Goal: Information Seeking & Learning: Learn about a topic

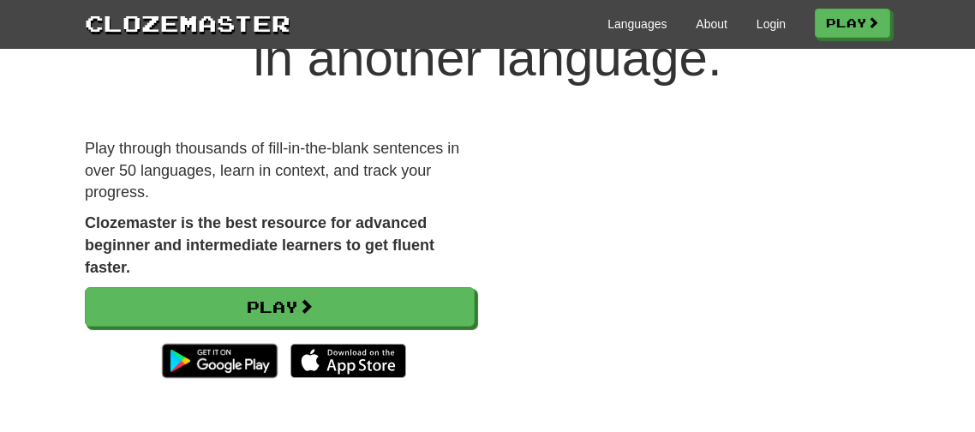
scroll to position [141, 0]
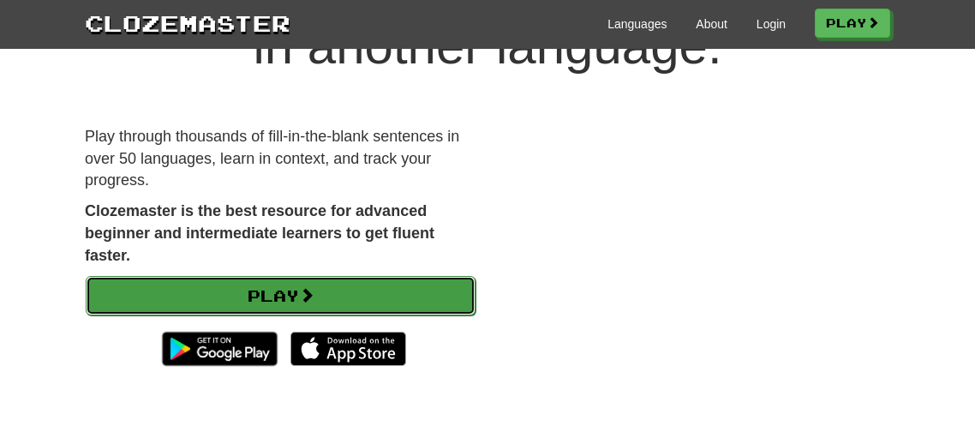
click at [420, 276] on link "Play" at bounding box center [281, 295] width 390 height 39
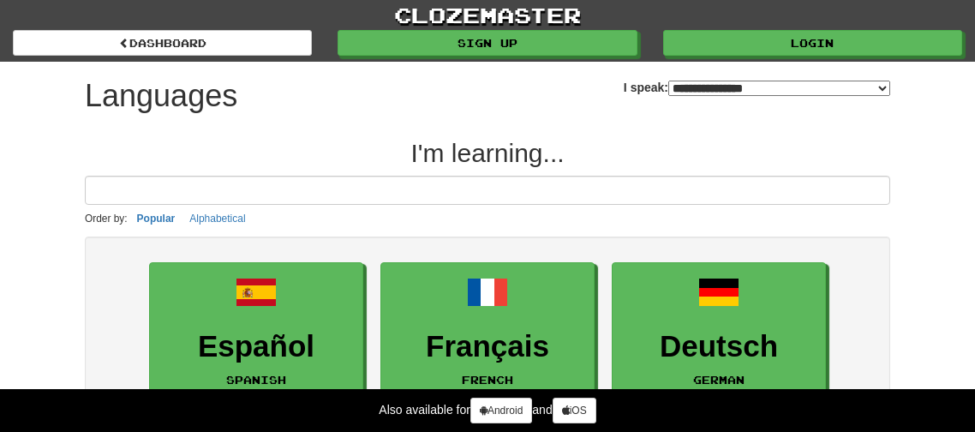
select select "*******"
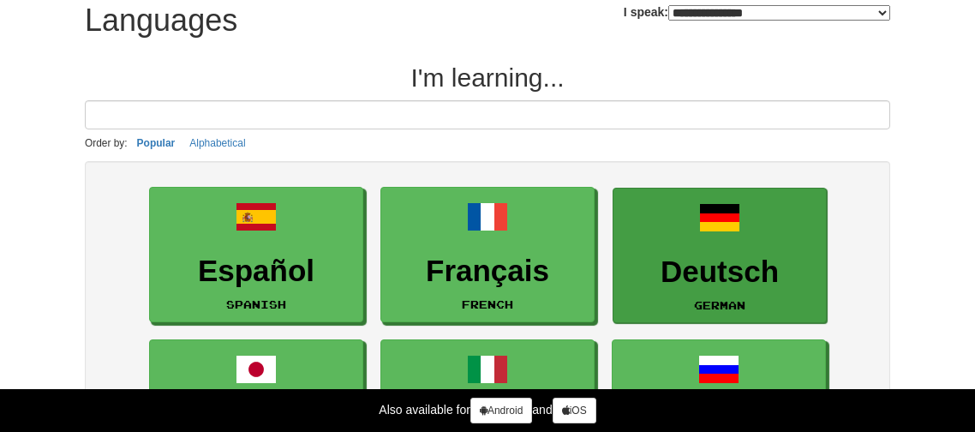
scroll to position [123, 0]
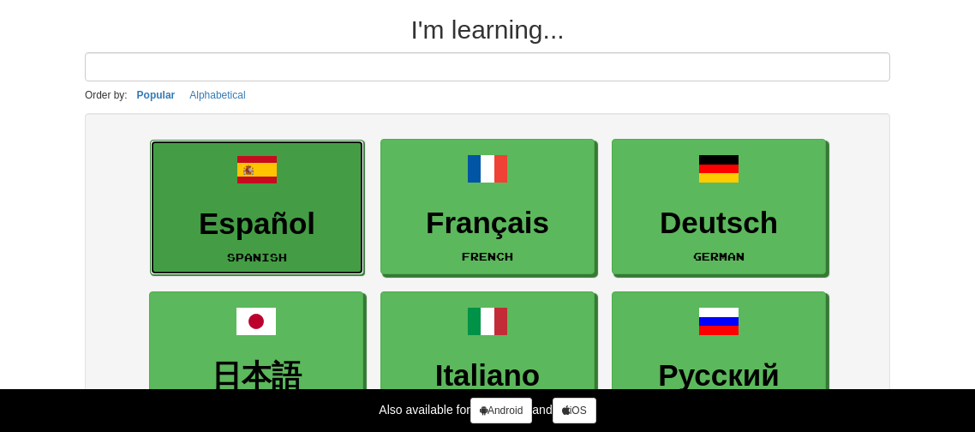
click at [282, 207] on h3 "Español" at bounding box center [256, 223] width 195 height 33
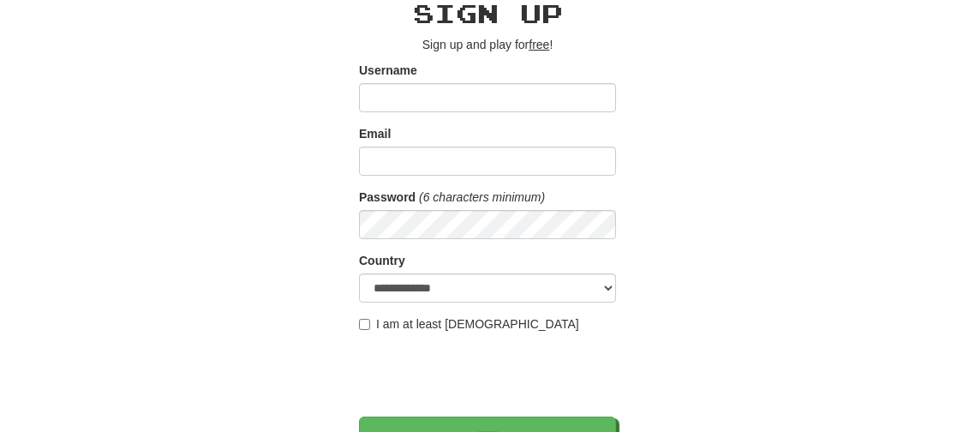
scroll to position [79, 0]
click at [376, 321] on label "I am at least 16 years old" at bounding box center [469, 324] width 220 height 17
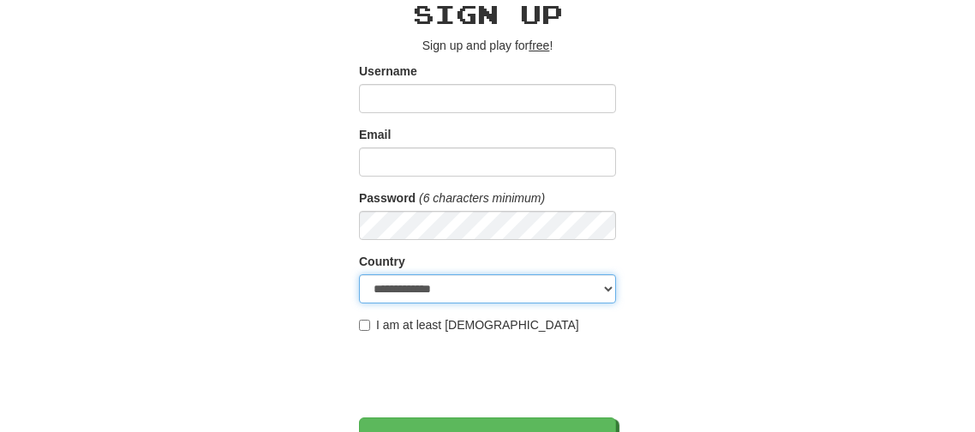
click at [438, 280] on select "**********" at bounding box center [487, 288] width 257 height 29
click at [359, 274] on select "**********" at bounding box center [487, 288] width 257 height 29
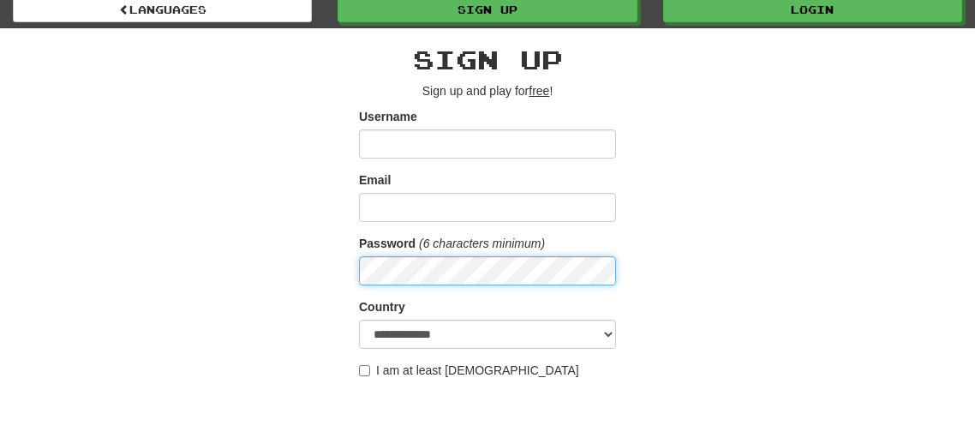
scroll to position [30, 0]
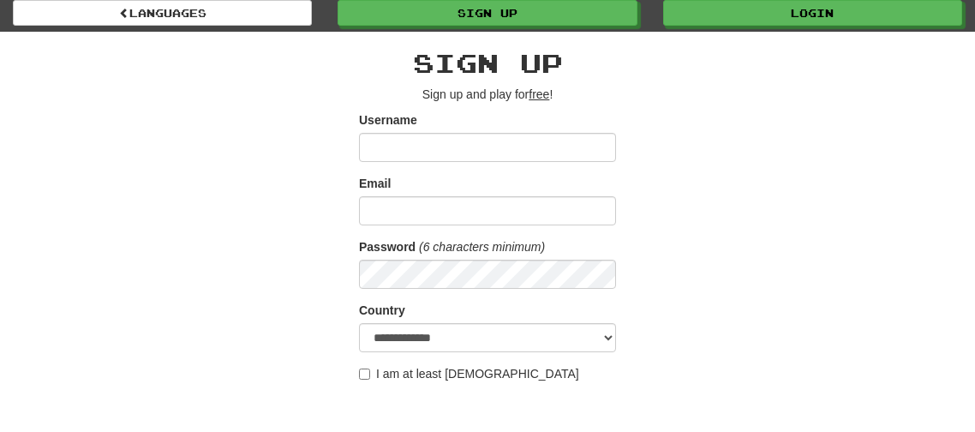
click at [388, 126] on label "Username" at bounding box center [388, 119] width 58 height 17
click at [388, 133] on input "Username" at bounding box center [487, 147] width 257 height 29
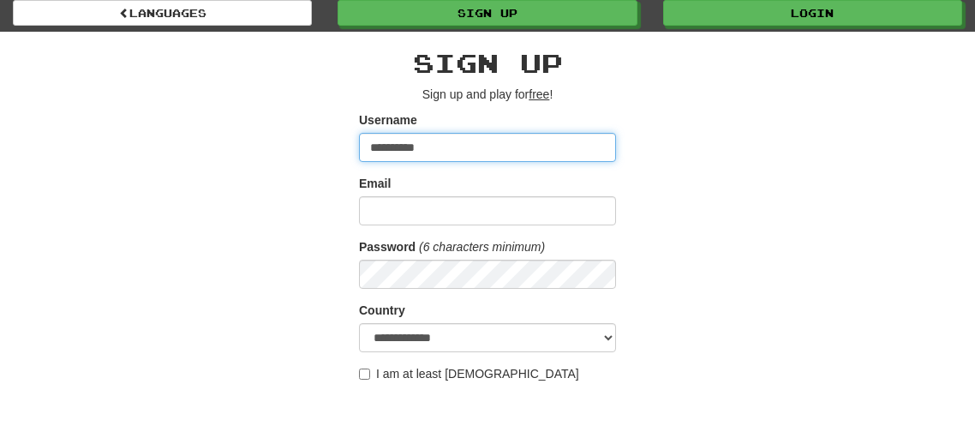
type input "**********"
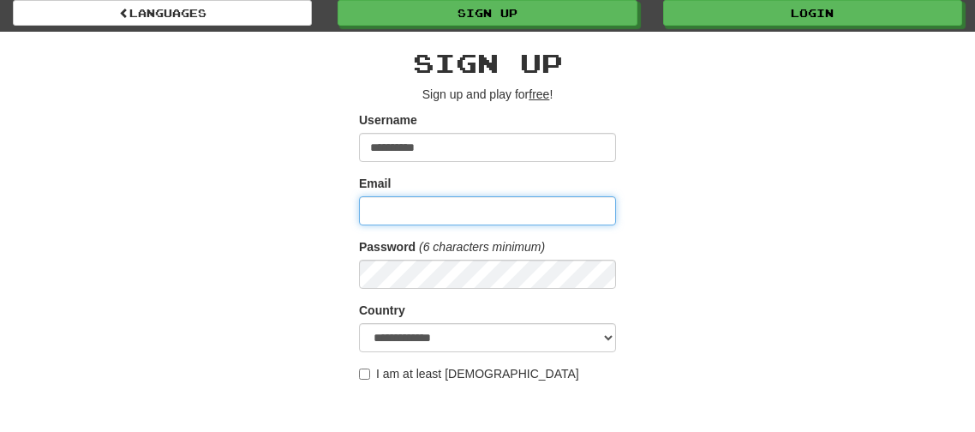
click at [375, 221] on input "Email" at bounding box center [487, 210] width 257 height 29
type input "**********"
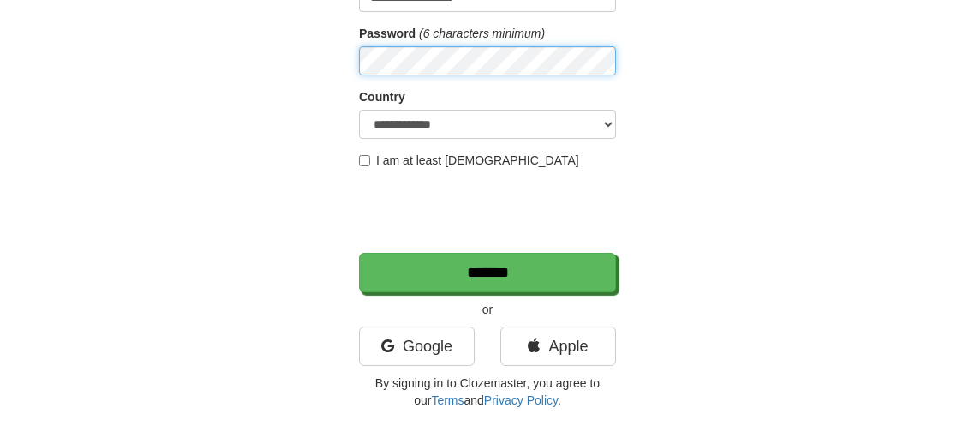
scroll to position [235, 0]
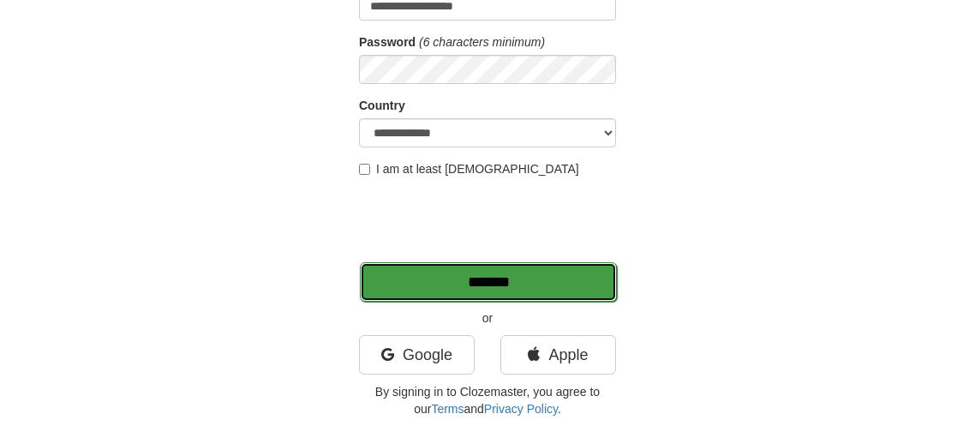
click at [411, 289] on input "*******" at bounding box center [488, 281] width 257 height 39
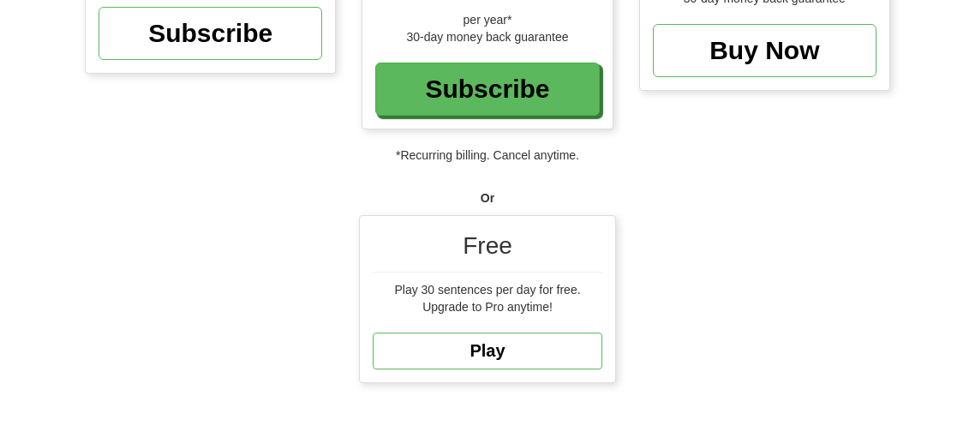
scroll to position [485, 0]
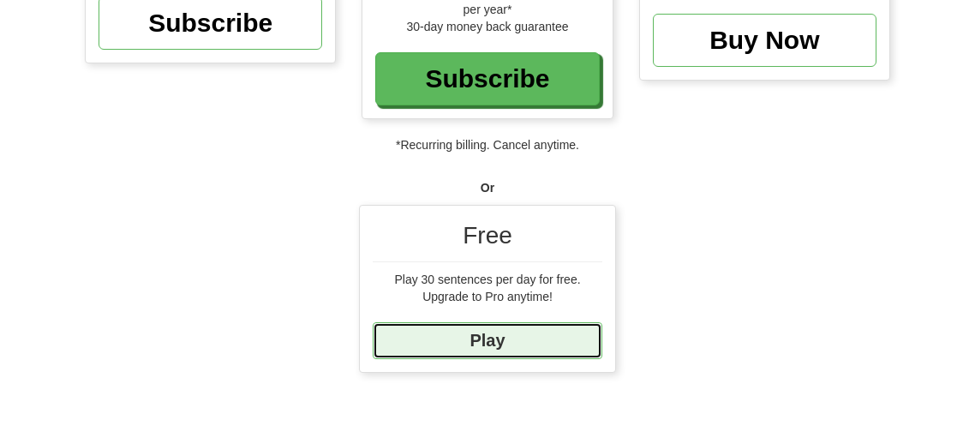
click at [492, 331] on link "Play" at bounding box center [488, 340] width 230 height 37
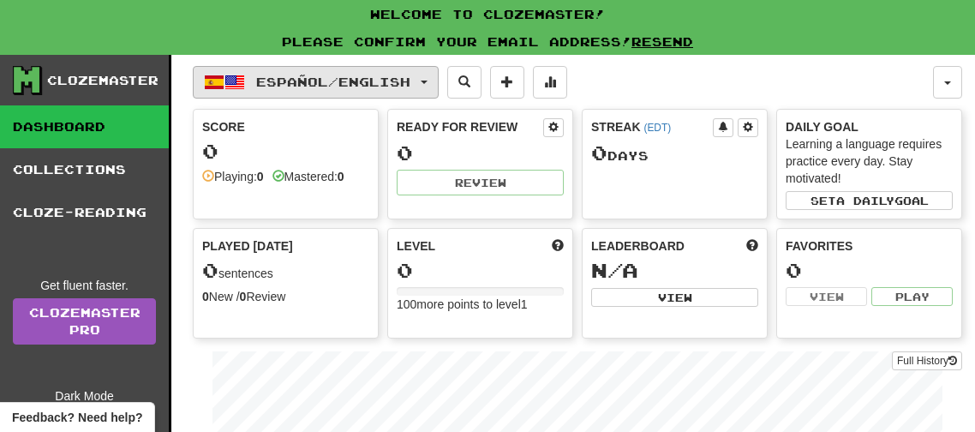
click at [400, 91] on button "Español / English" at bounding box center [316, 82] width 246 height 33
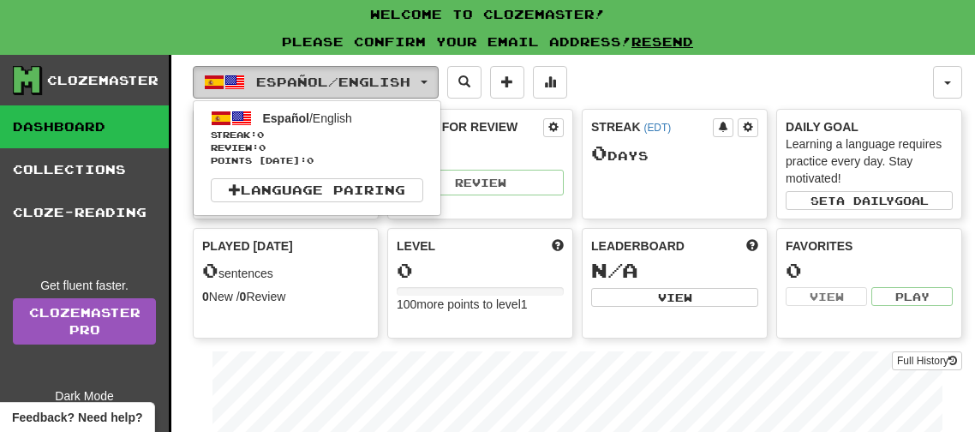
click at [400, 91] on button "Español / English" at bounding box center [316, 82] width 246 height 33
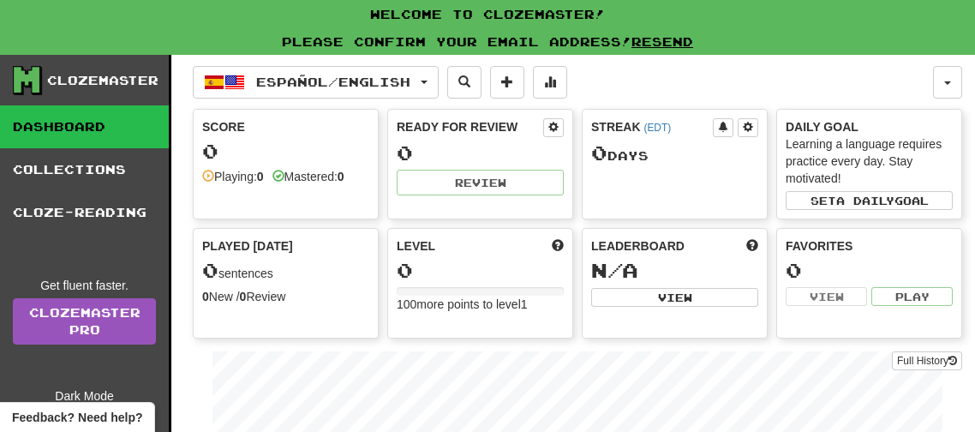
click at [292, 182] on div "Mastered: 0" at bounding box center [308, 176] width 72 height 17
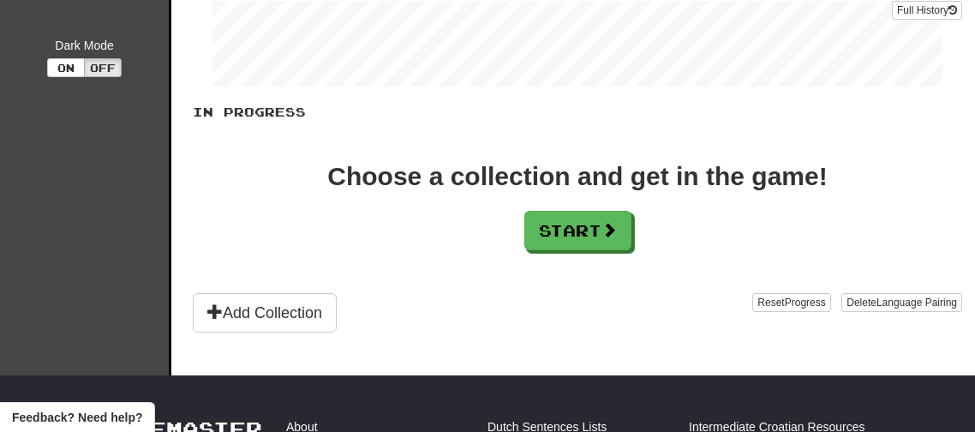
scroll to position [367, 0]
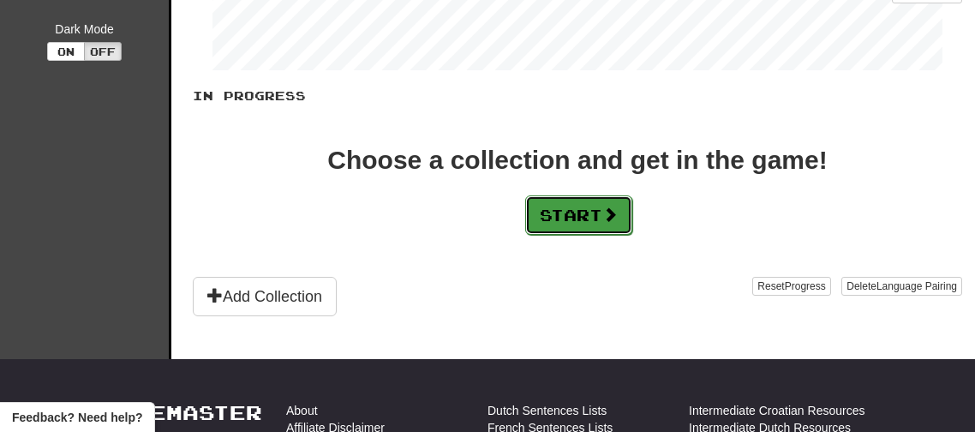
click at [546, 216] on button "Start" at bounding box center [578, 214] width 107 height 39
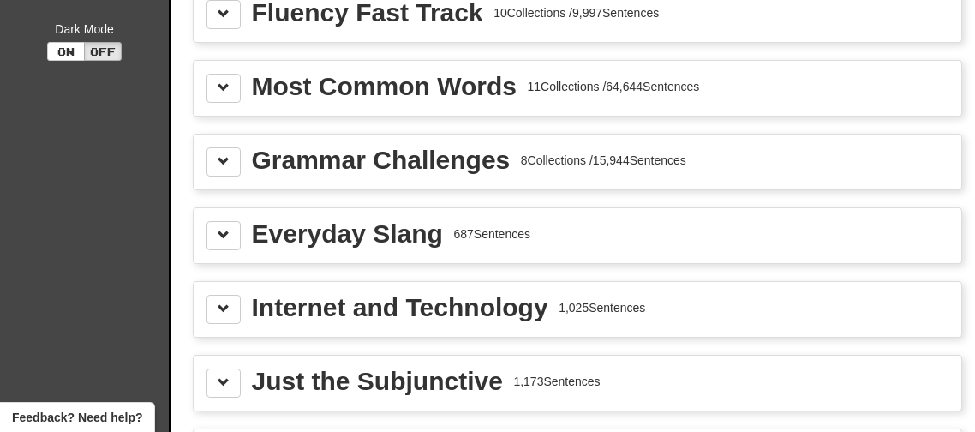
scroll to position [0, 0]
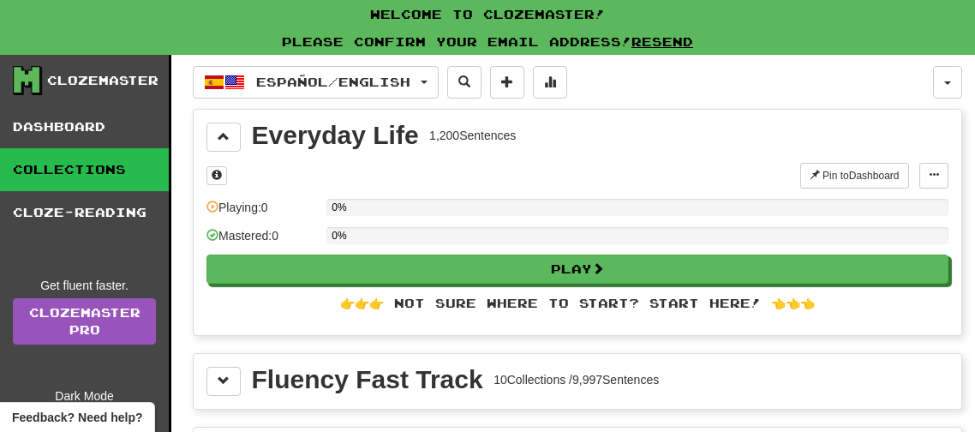
click at [546, 216] on div "0%" at bounding box center [637, 213] width 622 height 28
click at [529, 247] on div "0%" at bounding box center [637, 241] width 622 height 28
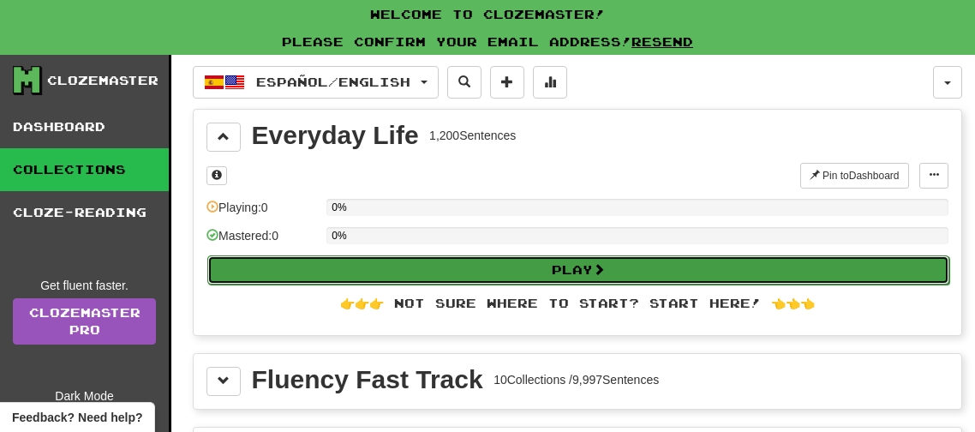
click at [528, 254] on div "Play" at bounding box center [577, 268] width 742 height 29
click at [546, 264] on button "Play" at bounding box center [578, 269] width 742 height 29
select select "**"
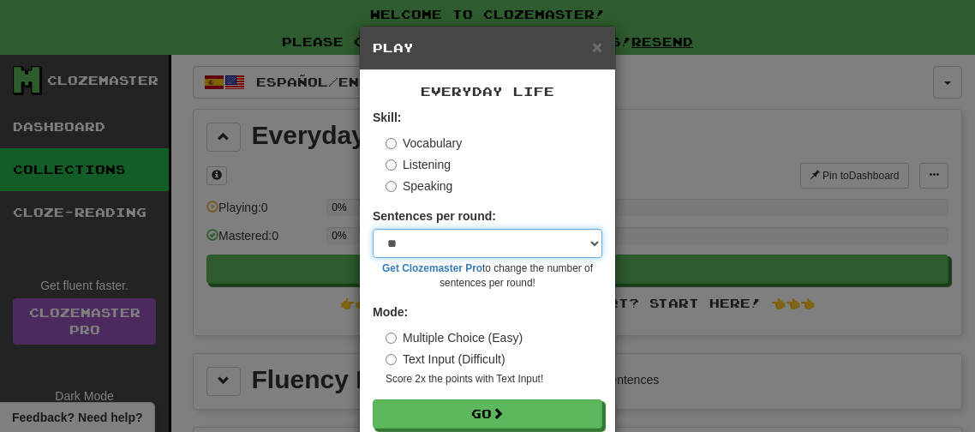
click at [444, 238] on select "* ** ** ** ** ** *** ********" at bounding box center [488, 243] width 230 height 29
click at [434, 252] on select "* ** ** ** ** ** *** ********" at bounding box center [488, 243] width 230 height 29
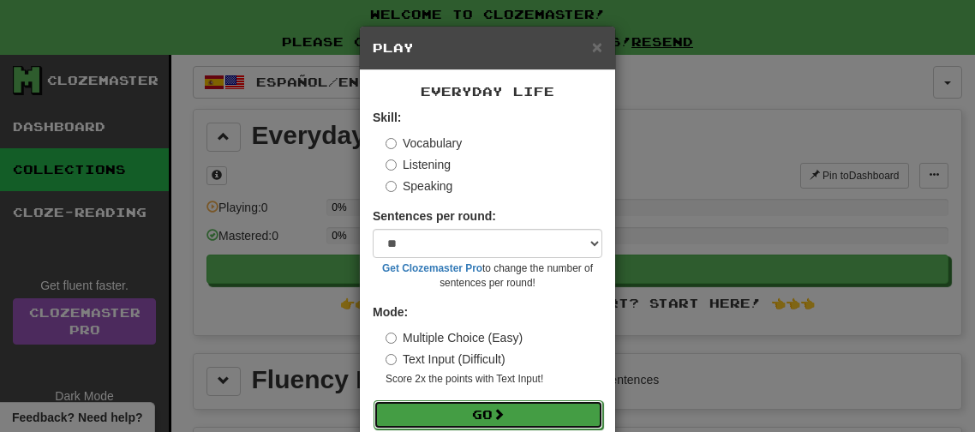
click at [438, 406] on button "Go" at bounding box center [488, 414] width 230 height 29
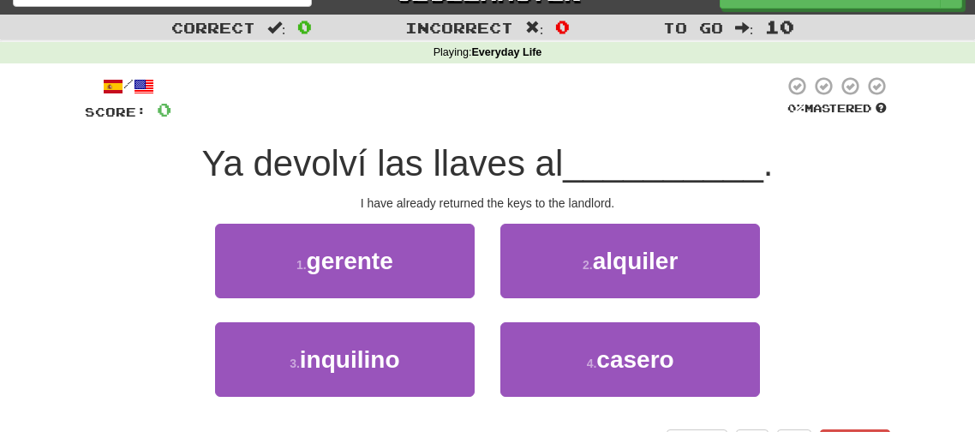
scroll to position [30, 0]
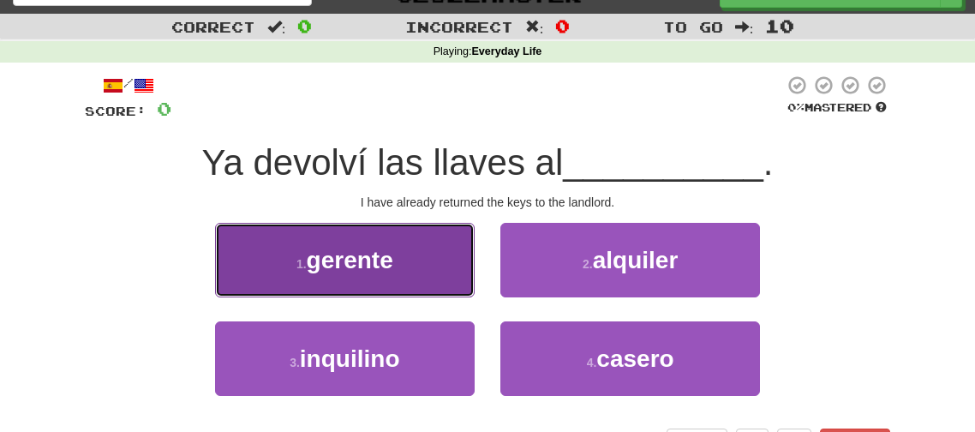
click at [430, 278] on button "1 . gerente" at bounding box center [344, 260] width 259 height 75
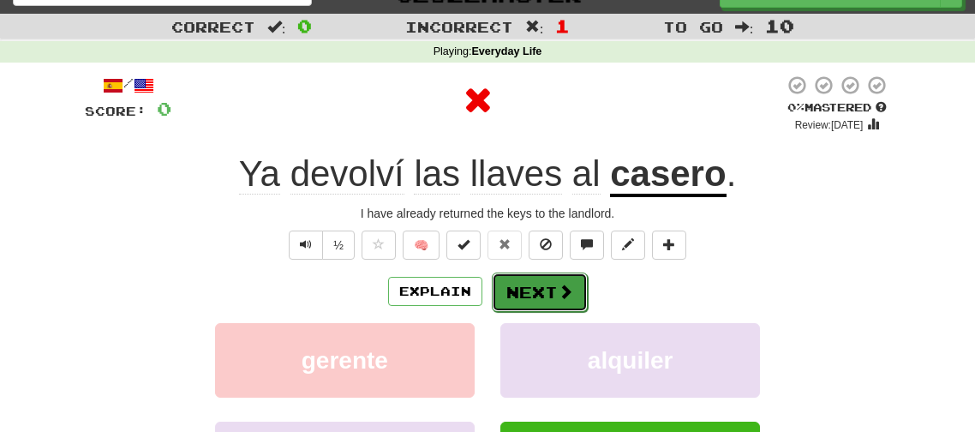
click at [541, 274] on button "Next" at bounding box center [540, 291] width 96 height 39
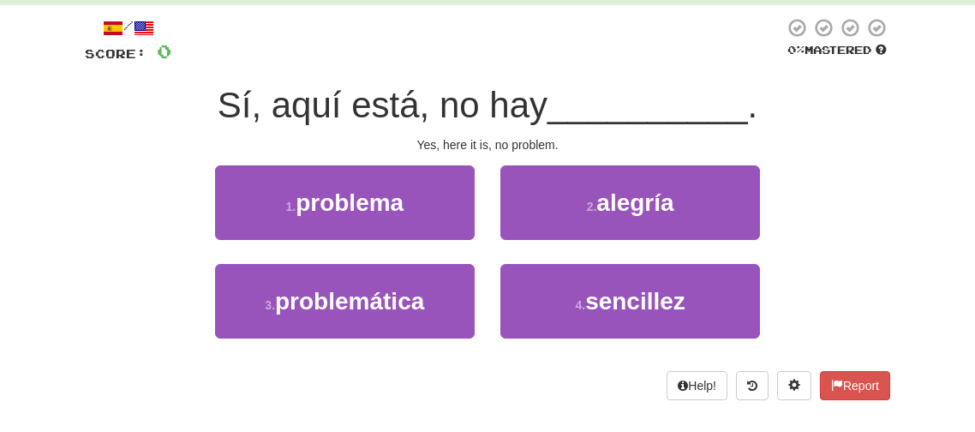
scroll to position [89, 0]
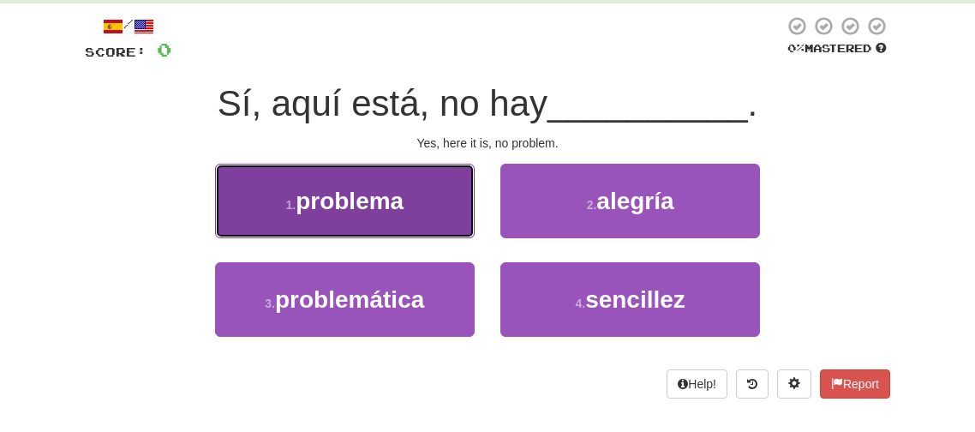
click at [444, 232] on button "1 . problema" at bounding box center [344, 201] width 259 height 75
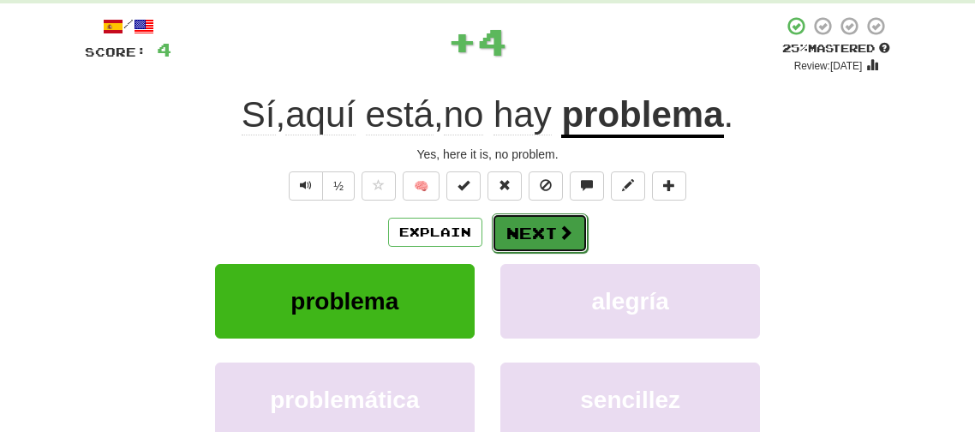
click at [552, 223] on button "Next" at bounding box center [540, 232] width 96 height 39
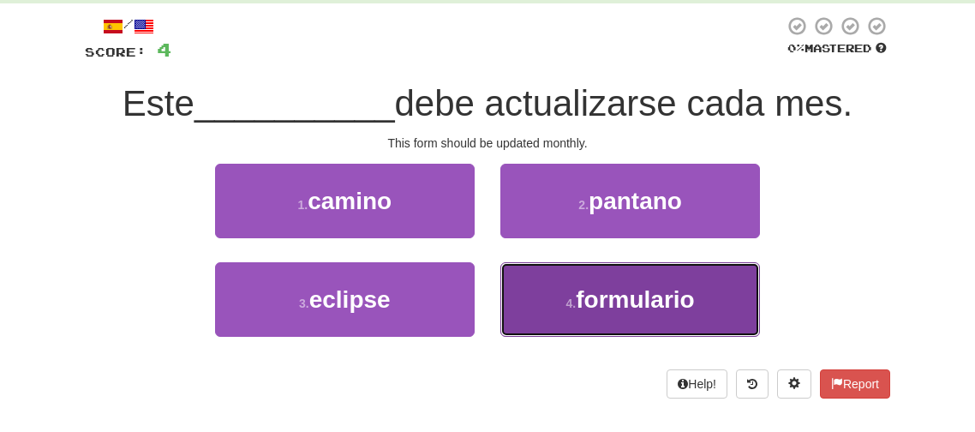
click at [556, 284] on button "4 . formulario" at bounding box center [629, 299] width 259 height 75
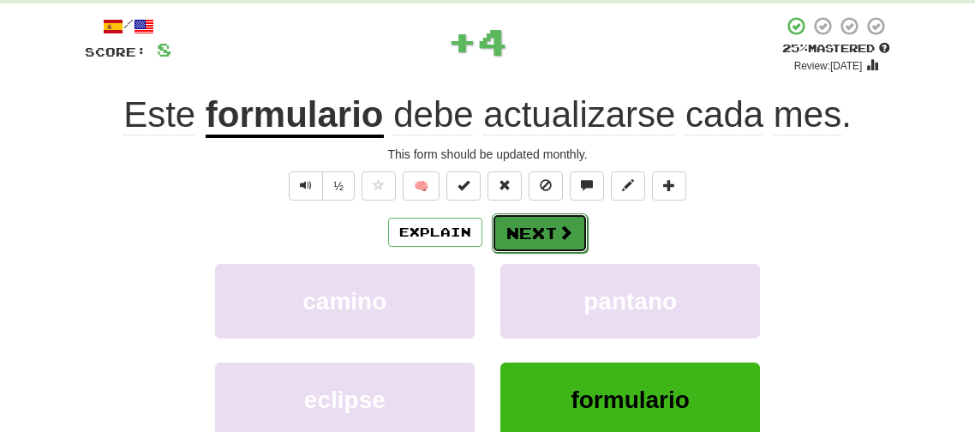
click at [560, 229] on span at bounding box center [565, 231] width 15 height 15
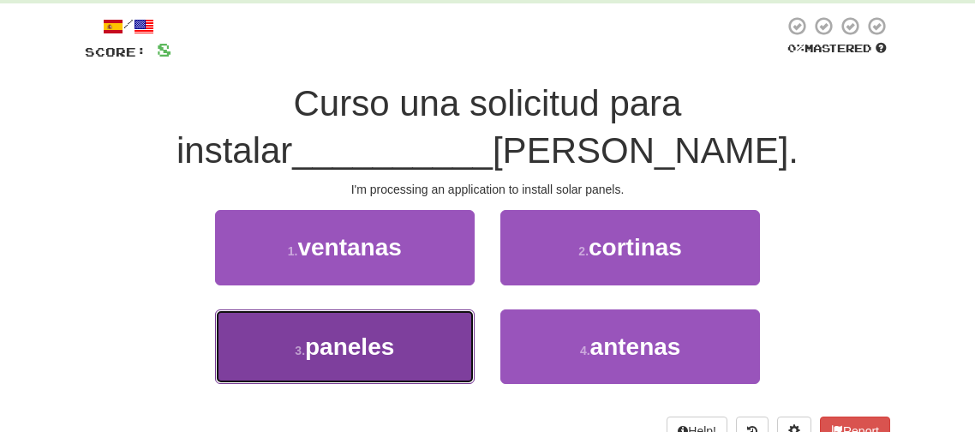
click at [438, 362] on button "3 . paneles" at bounding box center [344, 346] width 259 height 75
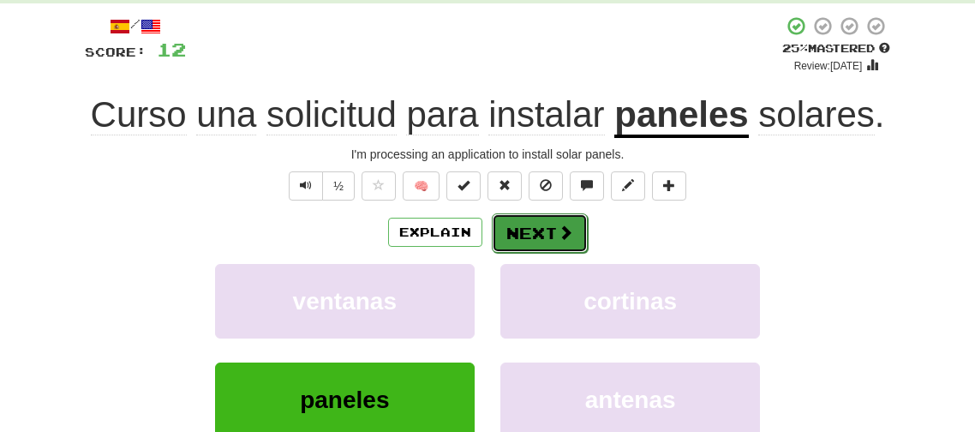
click at [523, 246] on button "Next" at bounding box center [540, 232] width 96 height 39
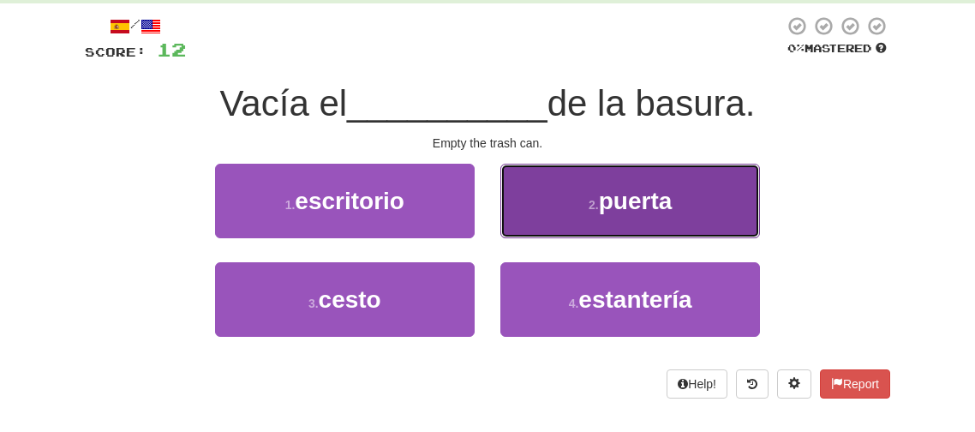
click at [559, 193] on button "2 . puerta" at bounding box center [629, 201] width 259 height 75
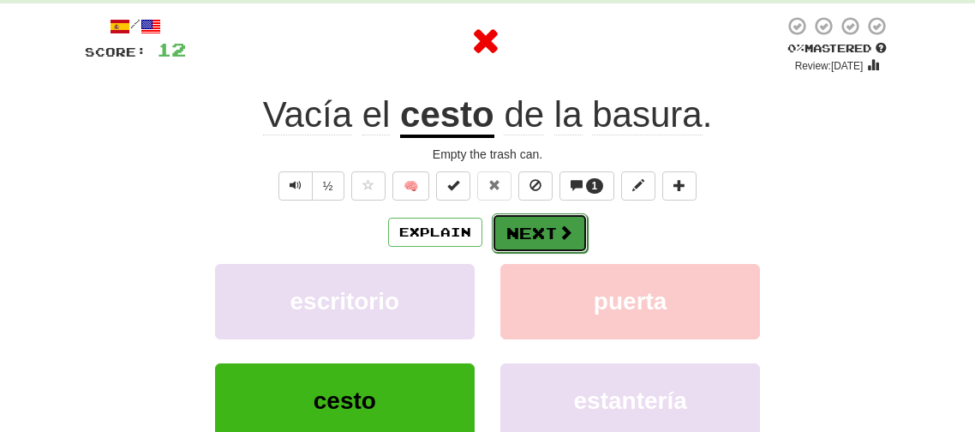
click at [531, 243] on button "Next" at bounding box center [540, 232] width 96 height 39
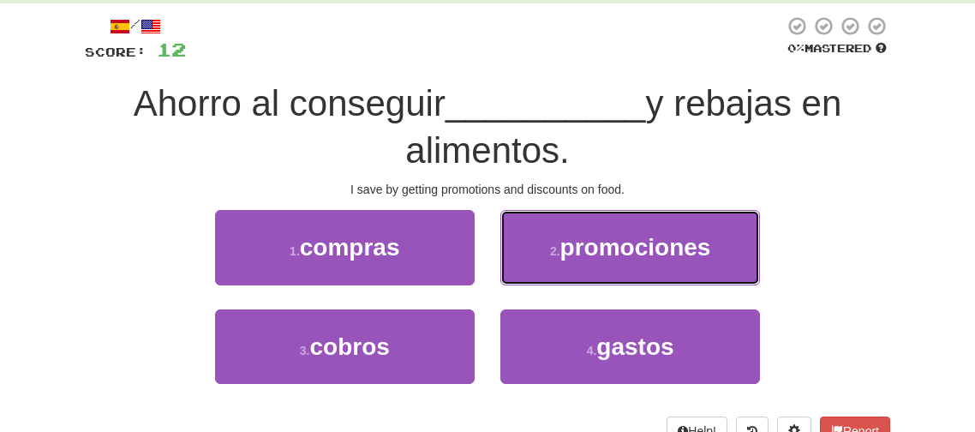
click at [531, 243] on button "2 . promociones" at bounding box center [629, 247] width 259 height 75
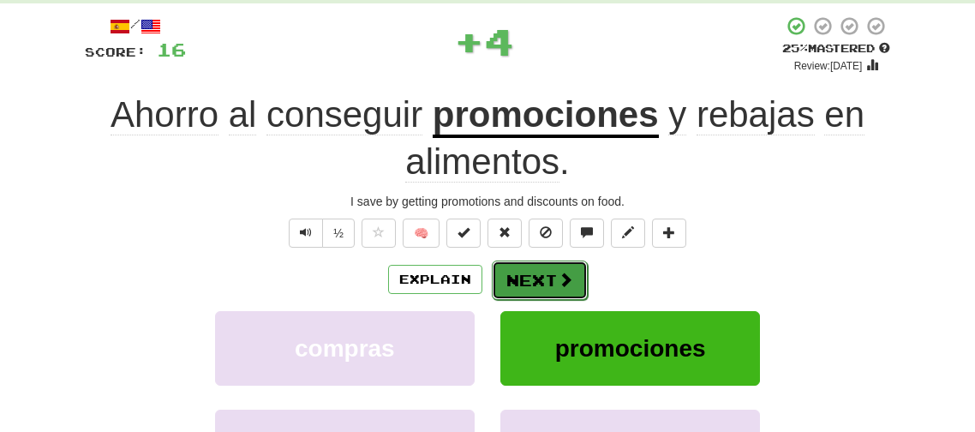
click at [535, 264] on button "Next" at bounding box center [540, 279] width 96 height 39
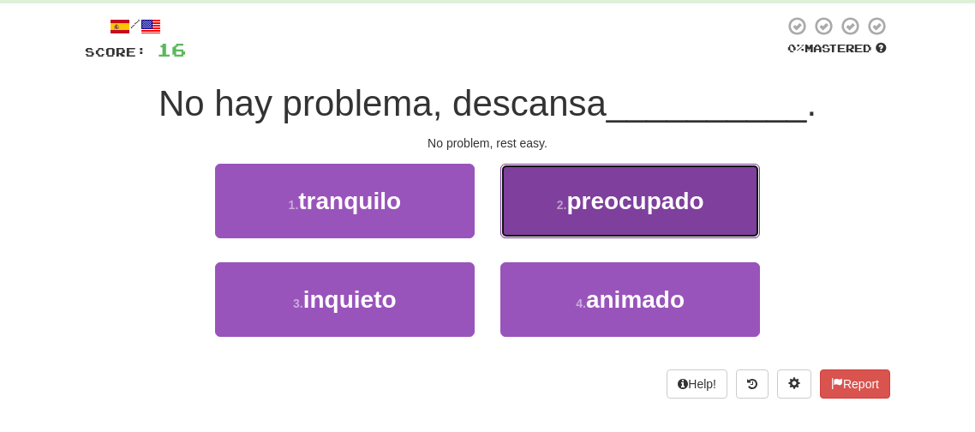
click at [583, 228] on button "2 . preocupado" at bounding box center [629, 201] width 259 height 75
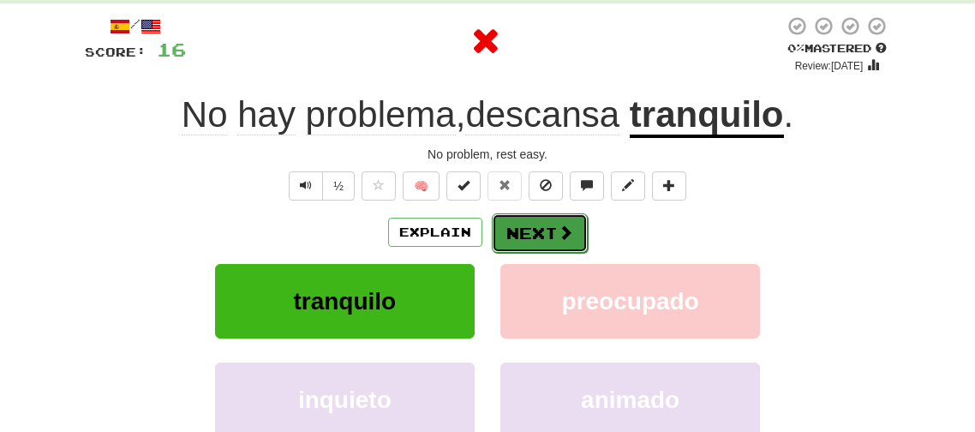
click at [558, 242] on button "Next" at bounding box center [540, 232] width 96 height 39
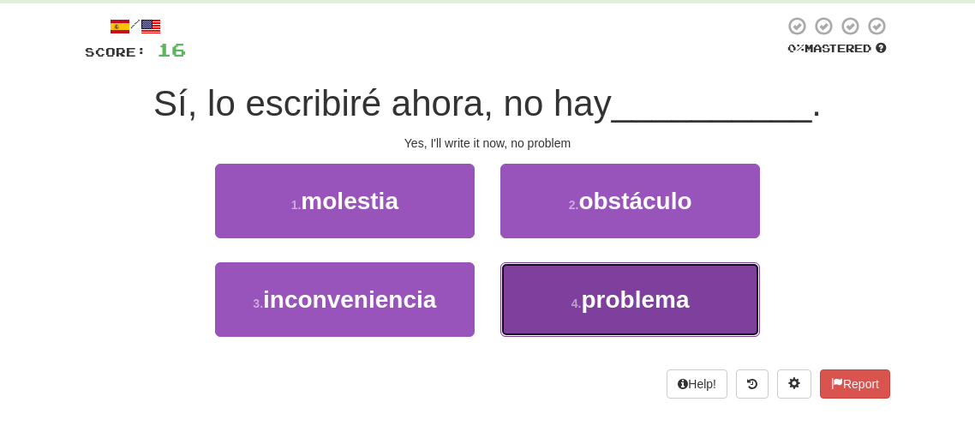
click at [567, 315] on button "4 . problema" at bounding box center [629, 299] width 259 height 75
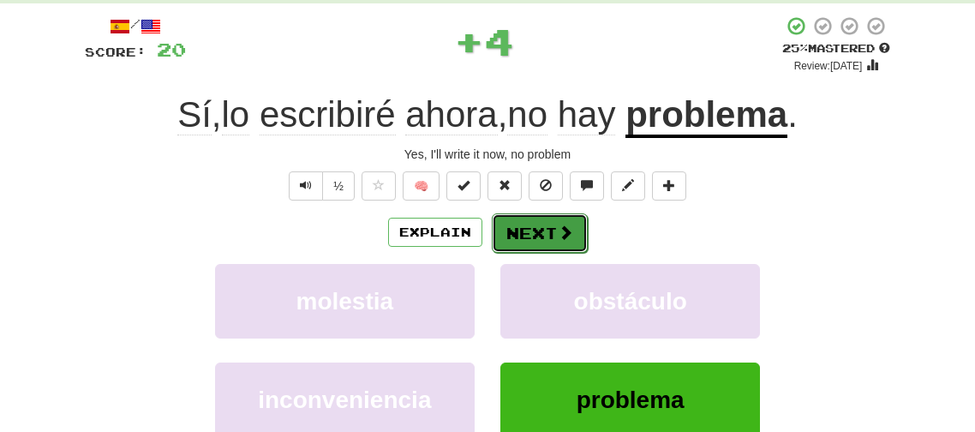
click at [552, 223] on button "Next" at bounding box center [540, 232] width 96 height 39
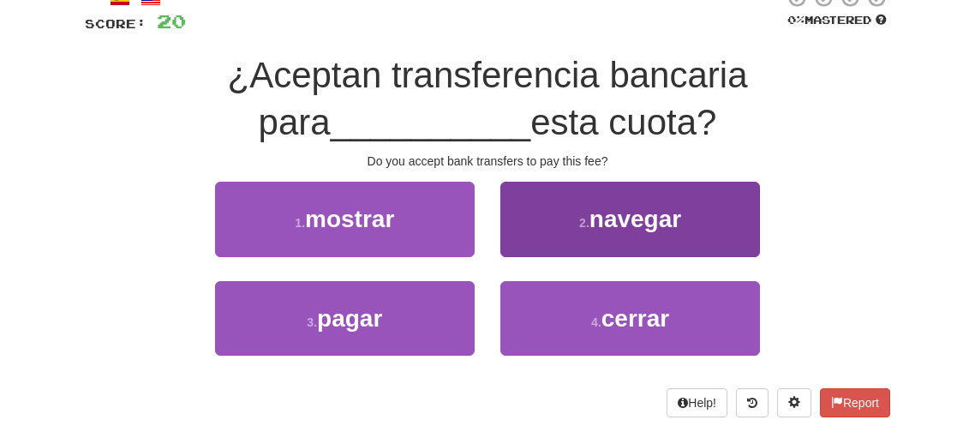
scroll to position [127, 0]
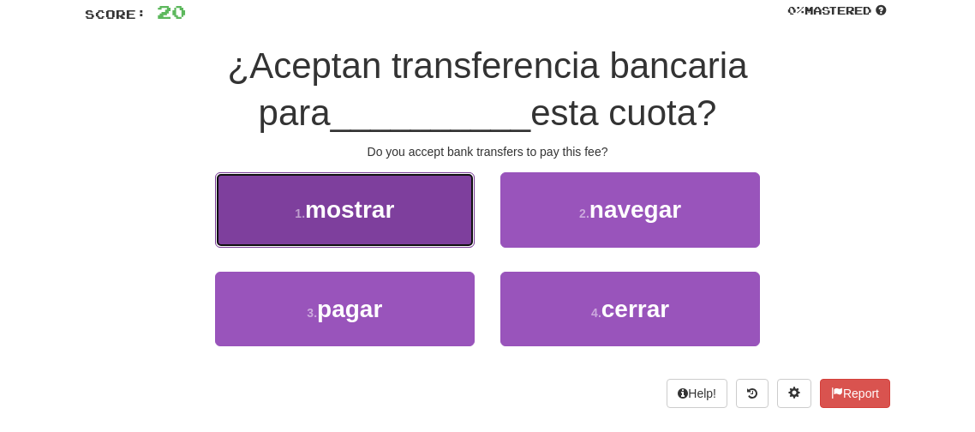
click at [395, 178] on button "1 . mostrar" at bounding box center [344, 209] width 259 height 75
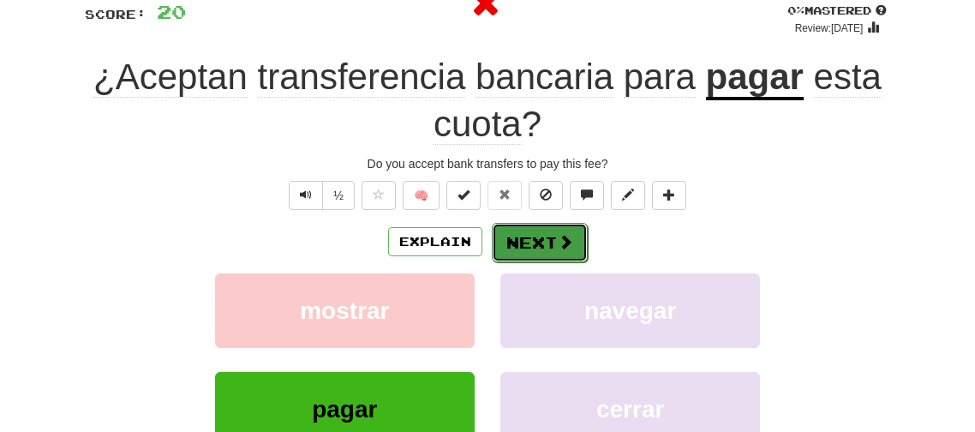
click at [538, 229] on button "Next" at bounding box center [540, 242] width 96 height 39
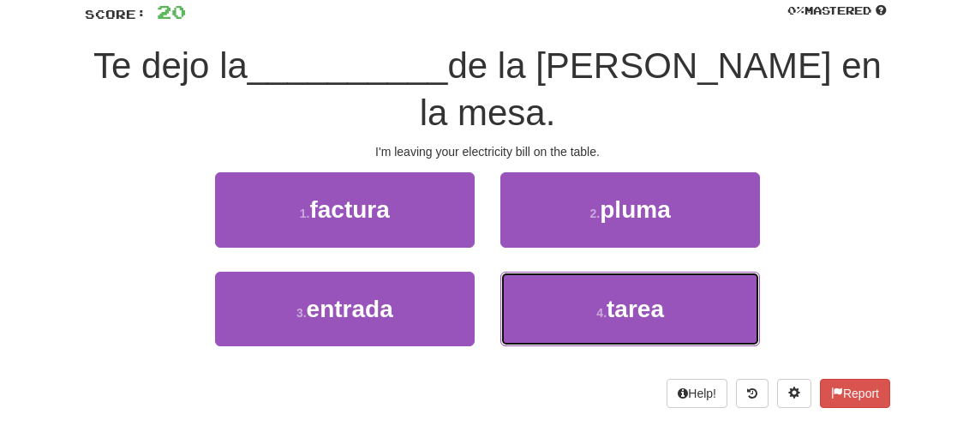
click at [538, 271] on button "4 . tarea" at bounding box center [629, 308] width 259 height 75
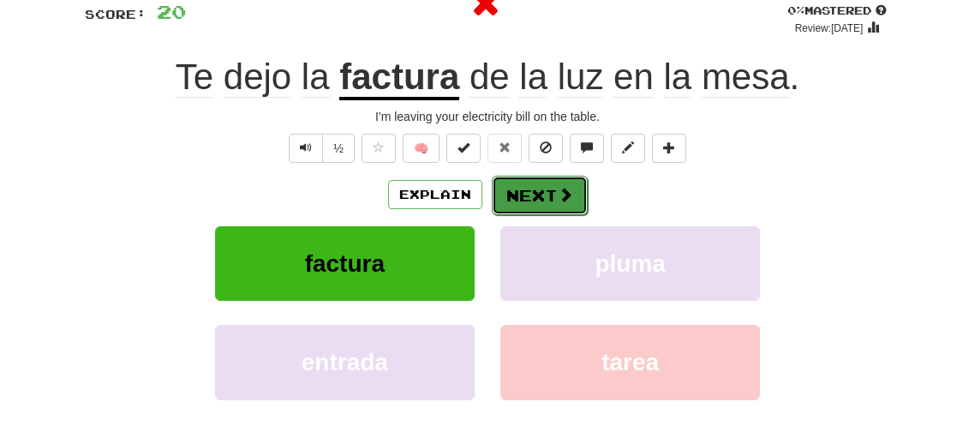
click at [545, 209] on button "Next" at bounding box center [540, 195] width 96 height 39
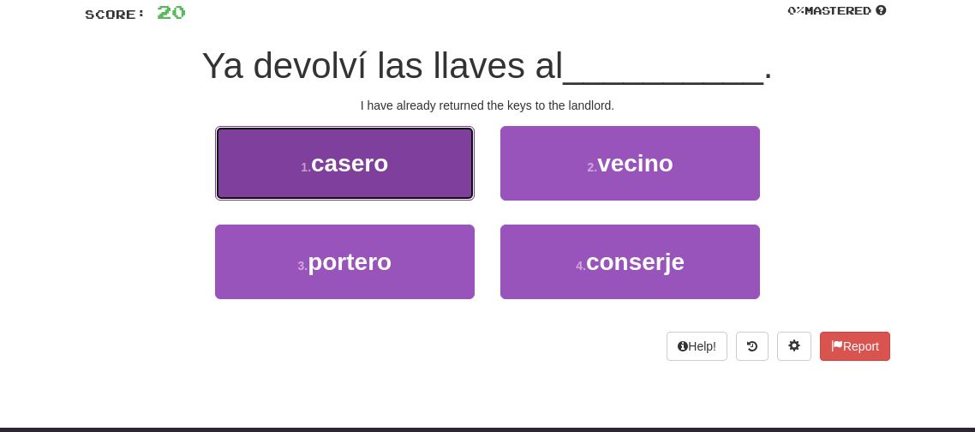
click at [367, 181] on button "1 . casero" at bounding box center [344, 163] width 259 height 75
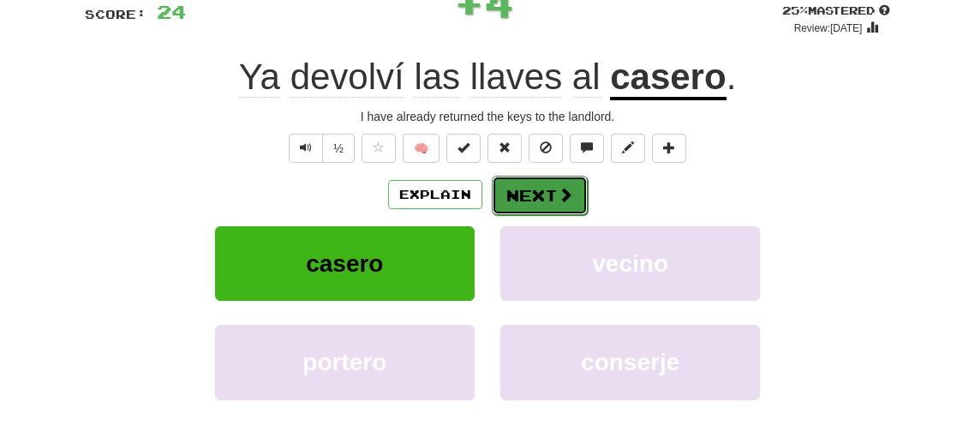
click at [514, 196] on button "Next" at bounding box center [540, 195] width 96 height 39
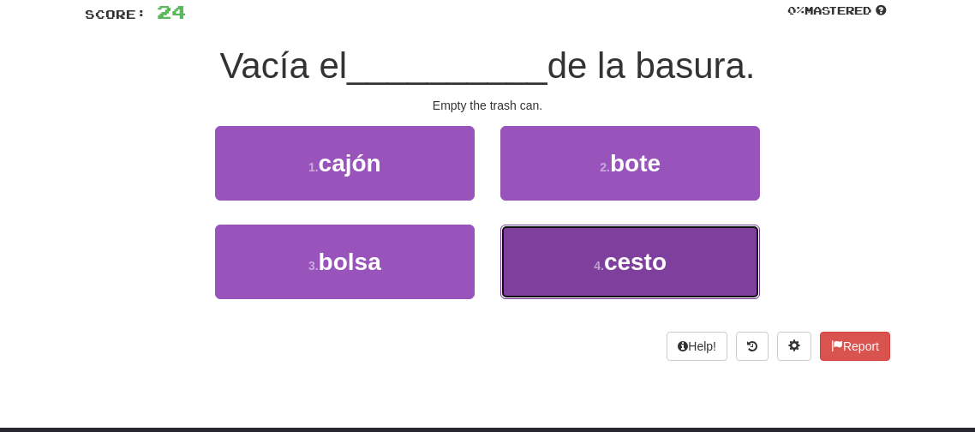
click at [596, 242] on button "4 . cesto" at bounding box center [629, 261] width 259 height 75
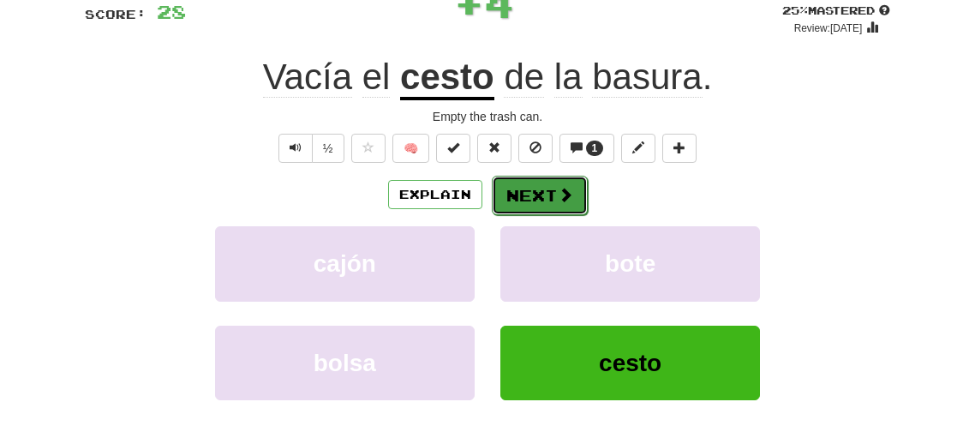
click at [547, 200] on button "Next" at bounding box center [540, 195] width 96 height 39
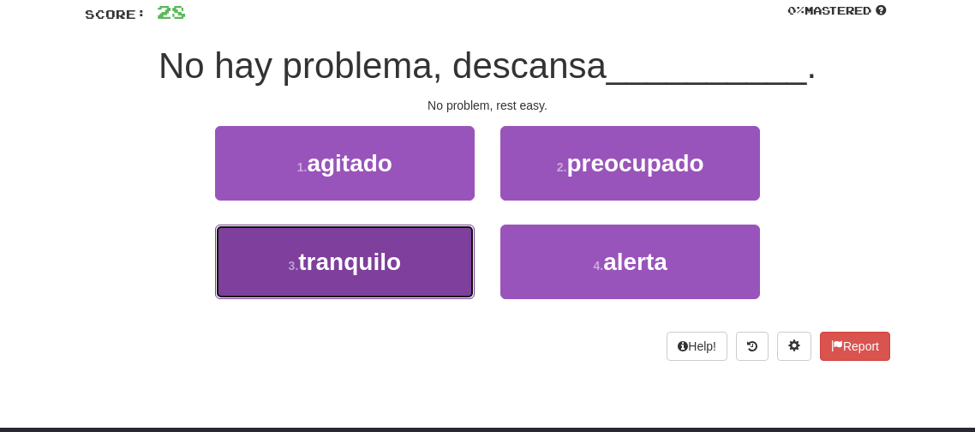
click at [420, 250] on button "3 . tranquilo" at bounding box center [344, 261] width 259 height 75
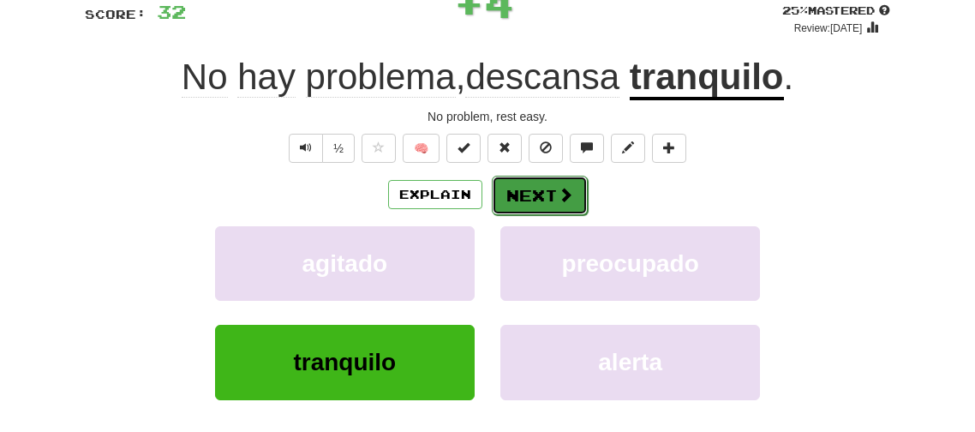
click at [528, 188] on button "Next" at bounding box center [540, 195] width 96 height 39
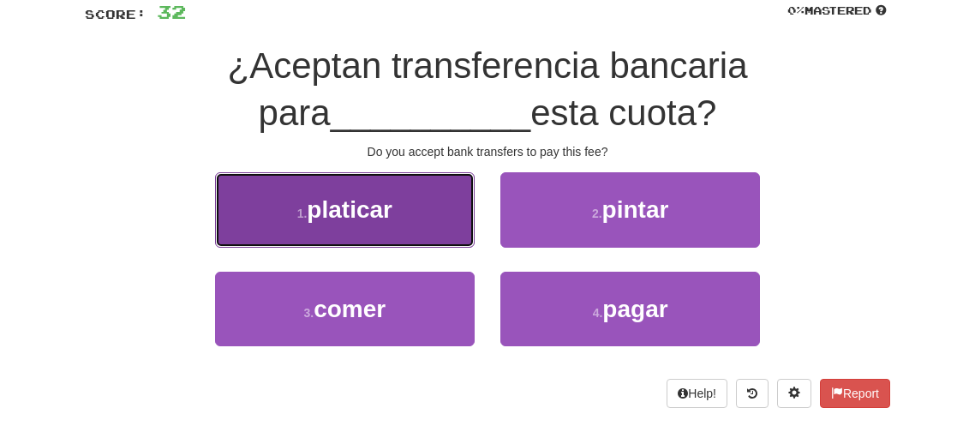
click at [401, 229] on button "1 . platicar" at bounding box center [344, 209] width 259 height 75
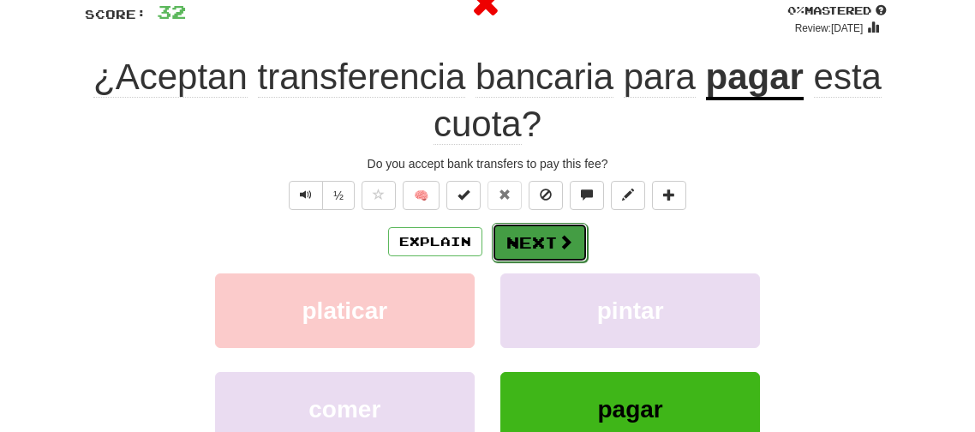
click at [505, 253] on button "Next" at bounding box center [540, 242] width 96 height 39
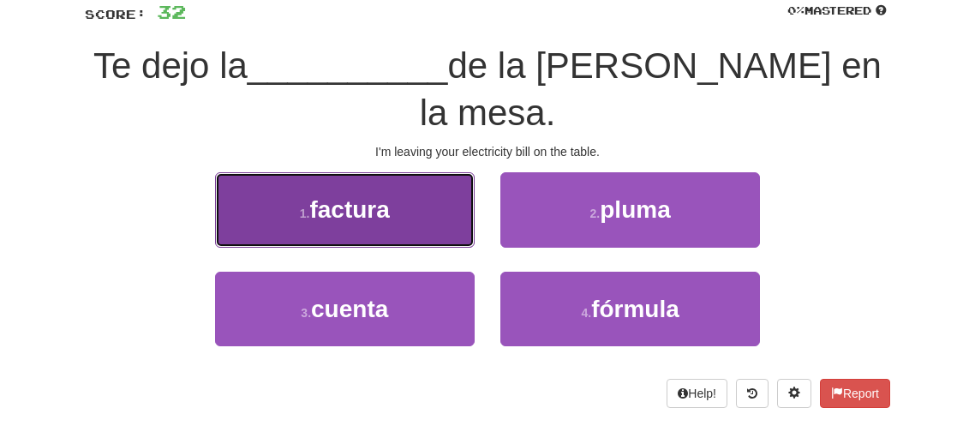
click at [432, 191] on button "1 . factura" at bounding box center [344, 209] width 259 height 75
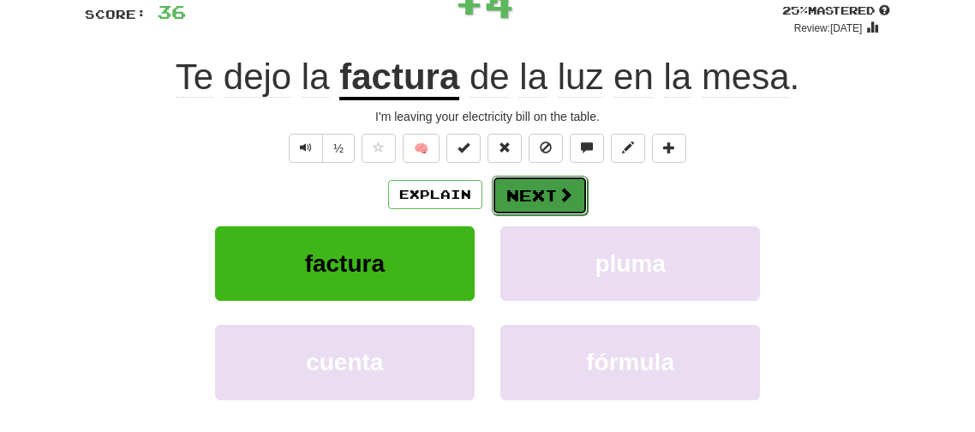
click at [513, 202] on button "Next" at bounding box center [540, 195] width 96 height 39
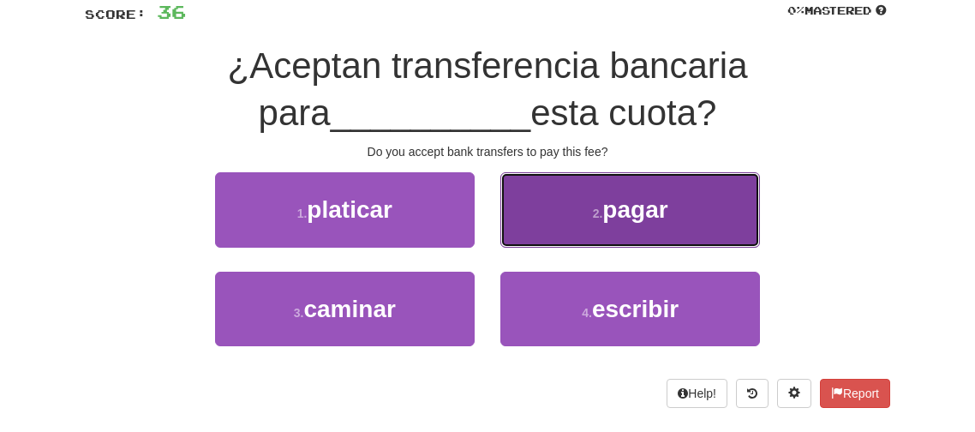
click at [532, 216] on button "2 . pagar" at bounding box center [629, 209] width 259 height 75
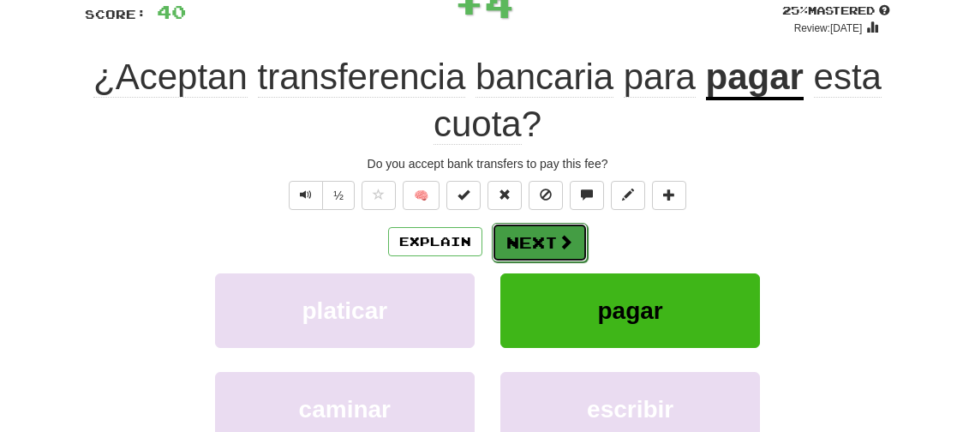
click at [538, 224] on button "Next" at bounding box center [540, 242] width 96 height 39
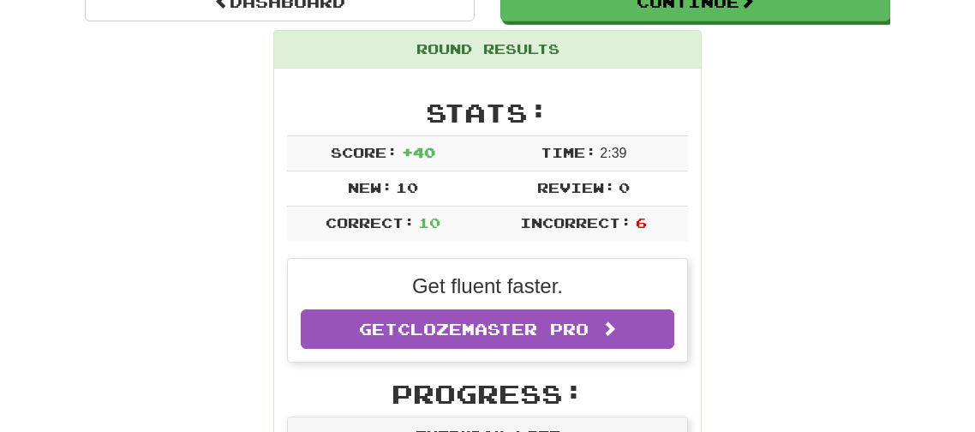
scroll to position [201, 0]
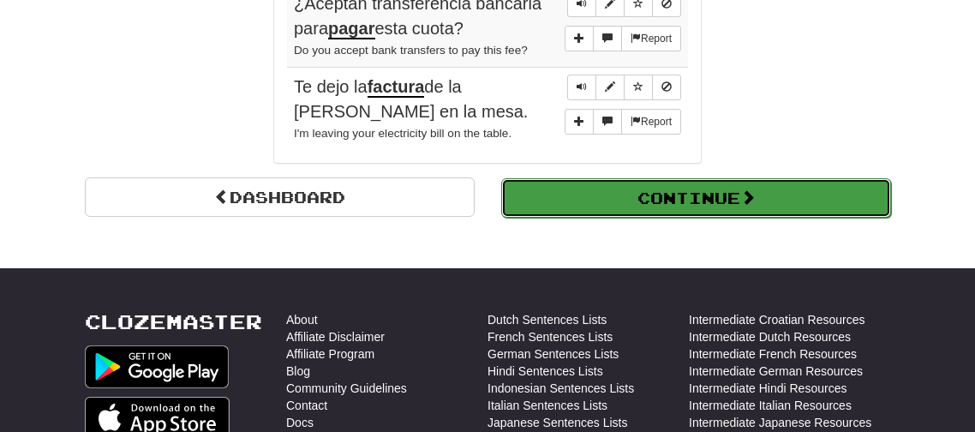
click at [620, 183] on button "Continue" at bounding box center [696, 197] width 390 height 39
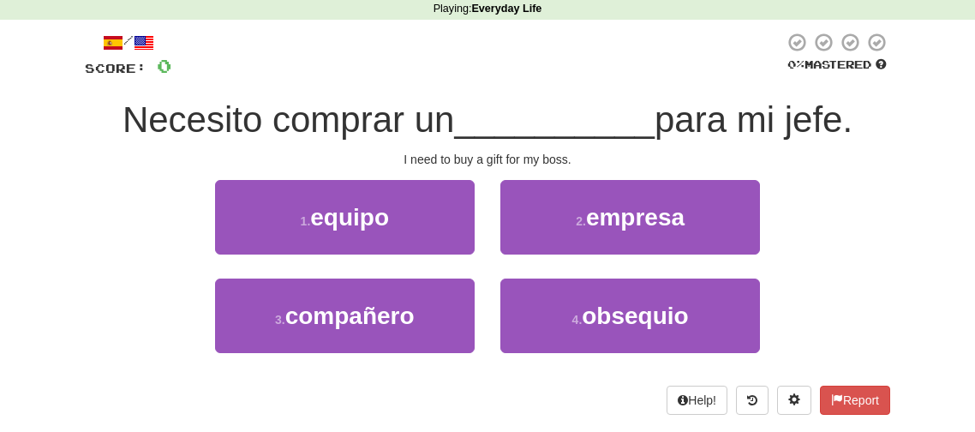
scroll to position [67, 0]
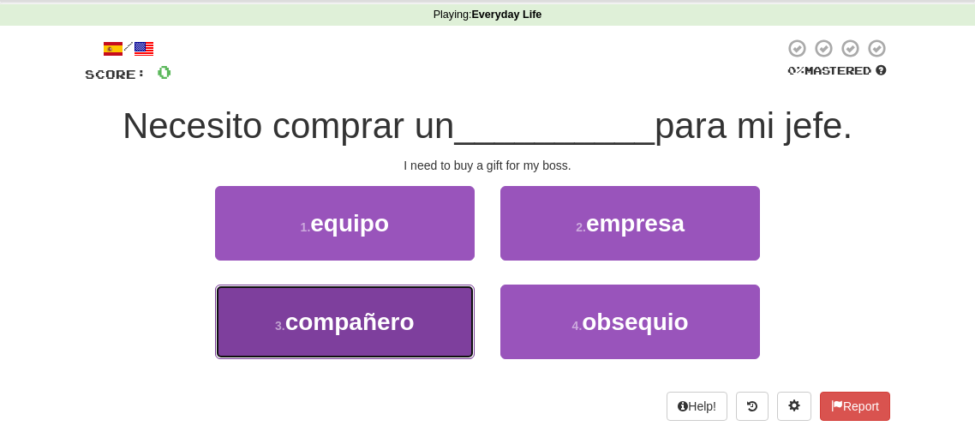
click at [458, 296] on button "3 . compañero" at bounding box center [344, 321] width 259 height 75
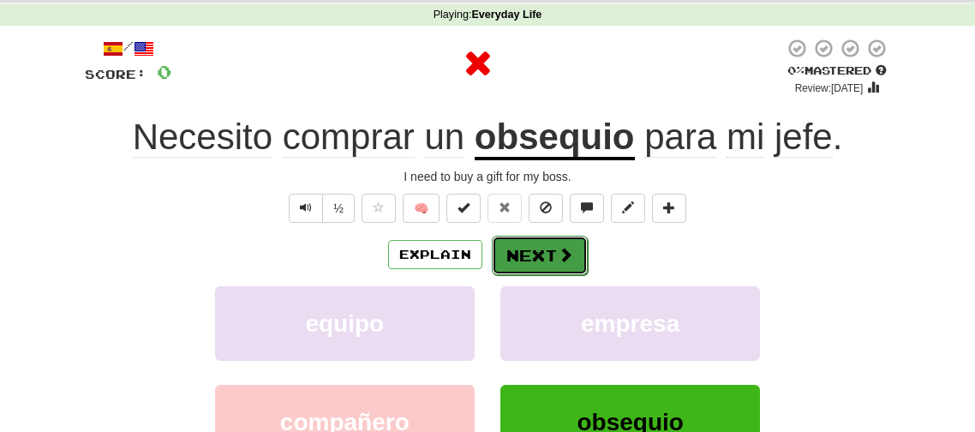
click at [509, 270] on button "Next" at bounding box center [540, 255] width 96 height 39
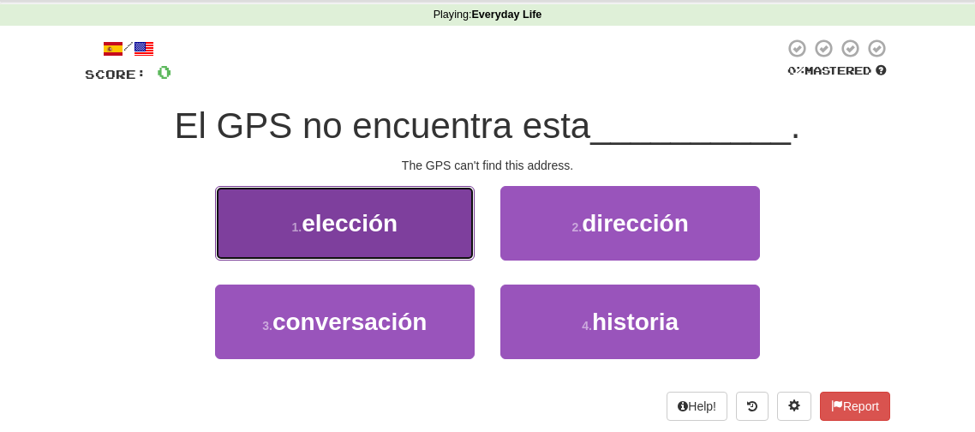
click at [443, 248] on button "1 . elección" at bounding box center [344, 223] width 259 height 75
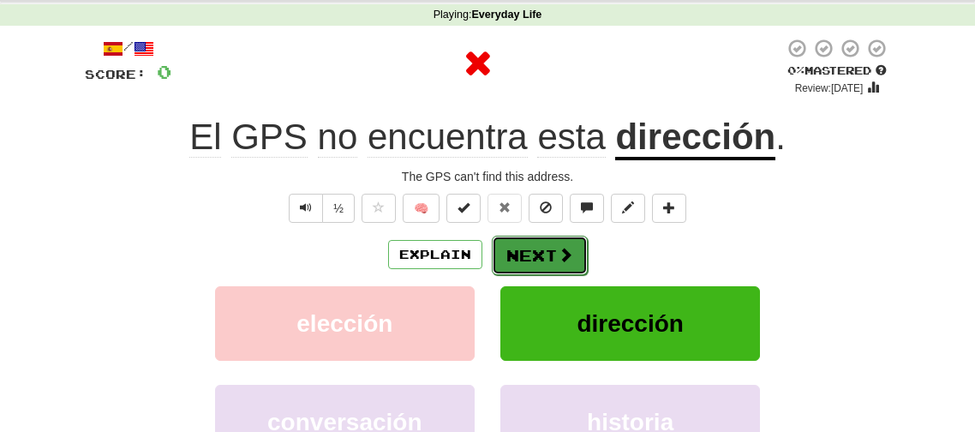
click at [545, 260] on button "Next" at bounding box center [540, 255] width 96 height 39
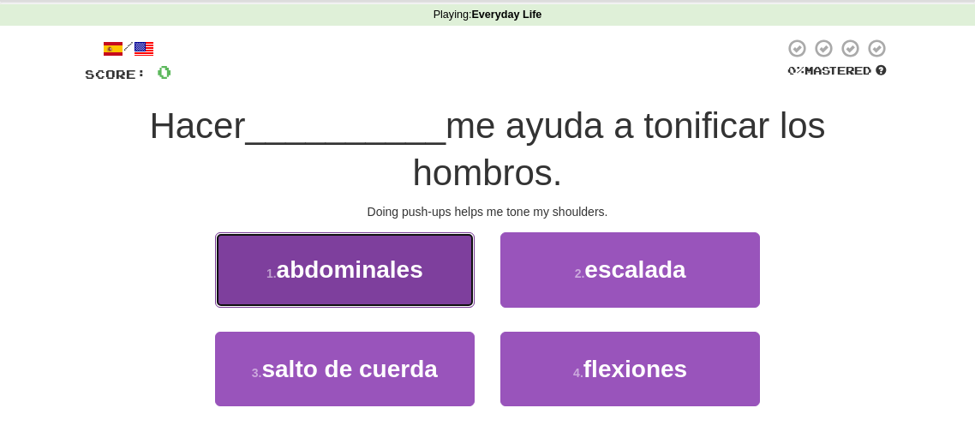
click at [458, 272] on button "1 . abdominales" at bounding box center [344, 269] width 259 height 75
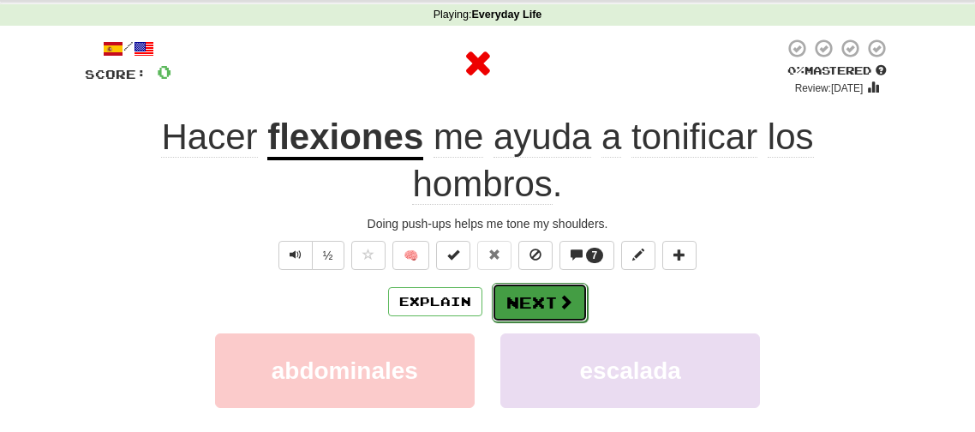
click at [531, 289] on button "Next" at bounding box center [540, 302] width 96 height 39
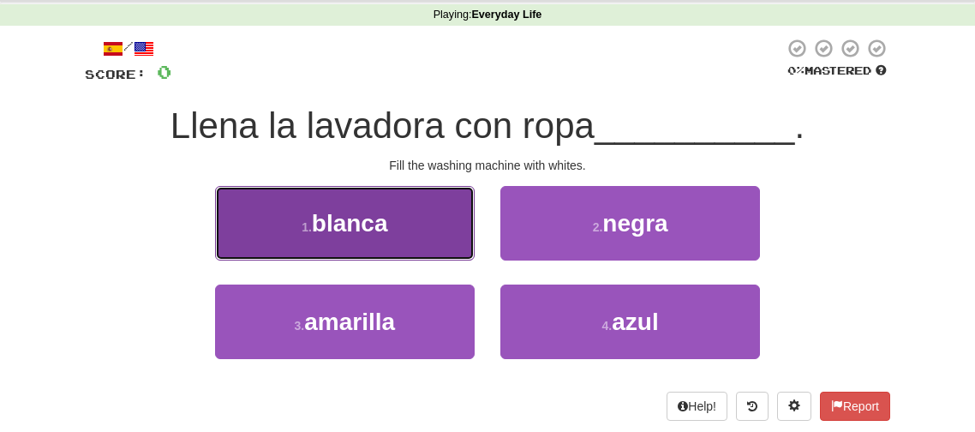
click at [452, 212] on button "1 . blanca" at bounding box center [344, 223] width 259 height 75
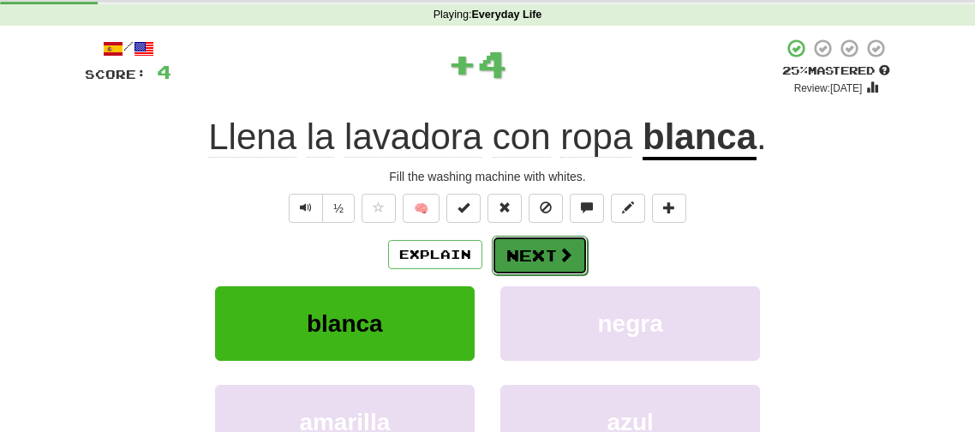
click at [492, 242] on button "Next" at bounding box center [540, 255] width 96 height 39
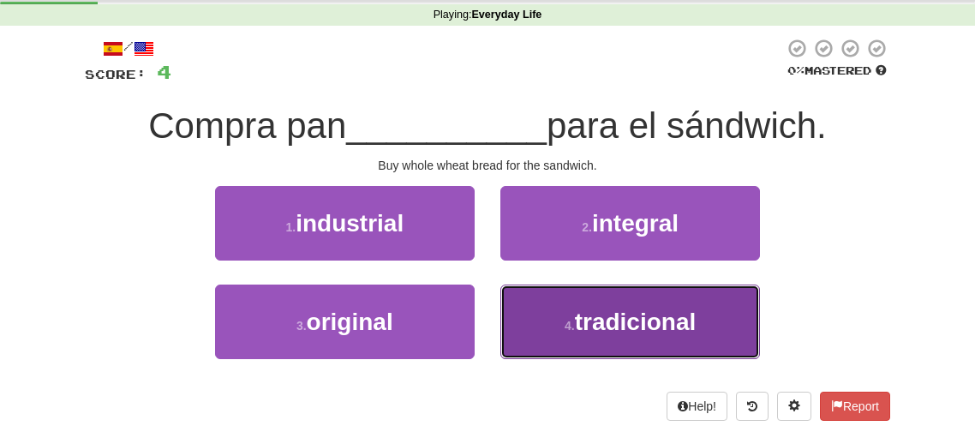
click at [511, 306] on button "4 . tradicional" at bounding box center [629, 321] width 259 height 75
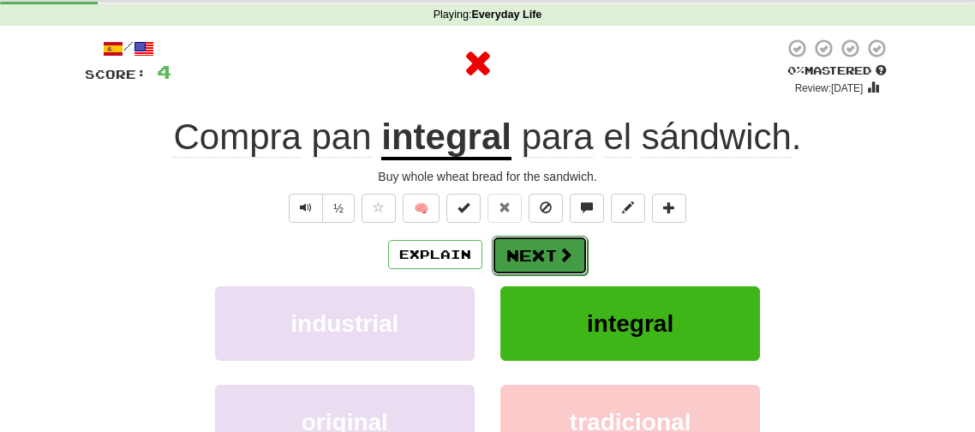
click at [539, 265] on button "Next" at bounding box center [540, 255] width 96 height 39
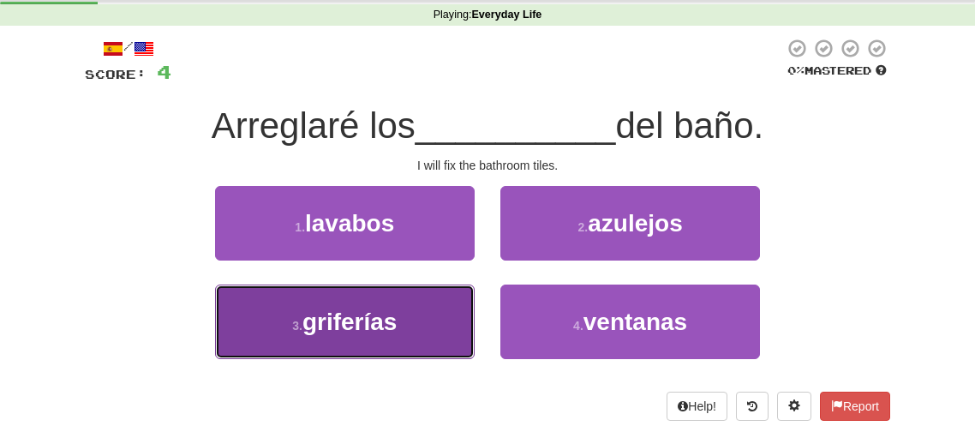
click at [363, 305] on button "3 . griferías" at bounding box center [344, 321] width 259 height 75
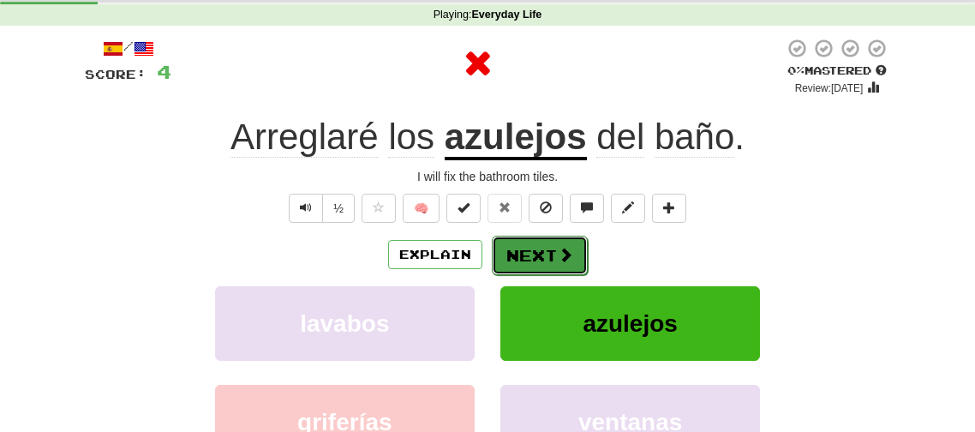
click at [509, 257] on button "Next" at bounding box center [540, 255] width 96 height 39
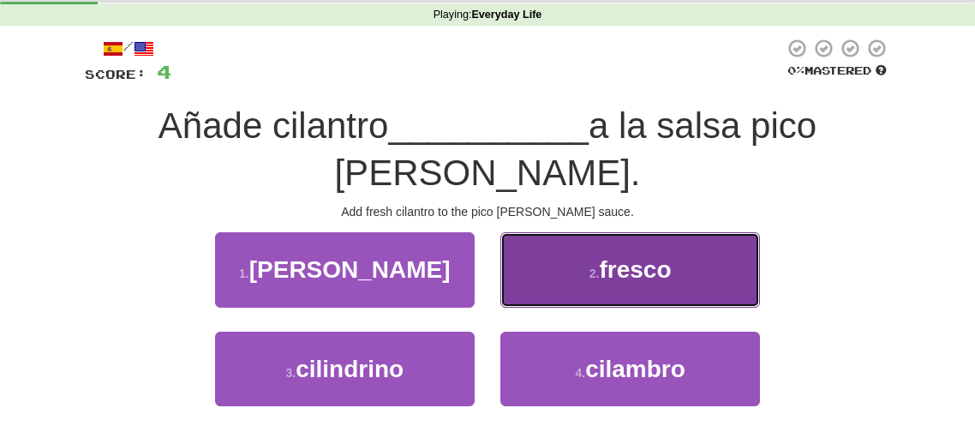
click at [570, 262] on button "2 . fresco" at bounding box center [629, 269] width 259 height 75
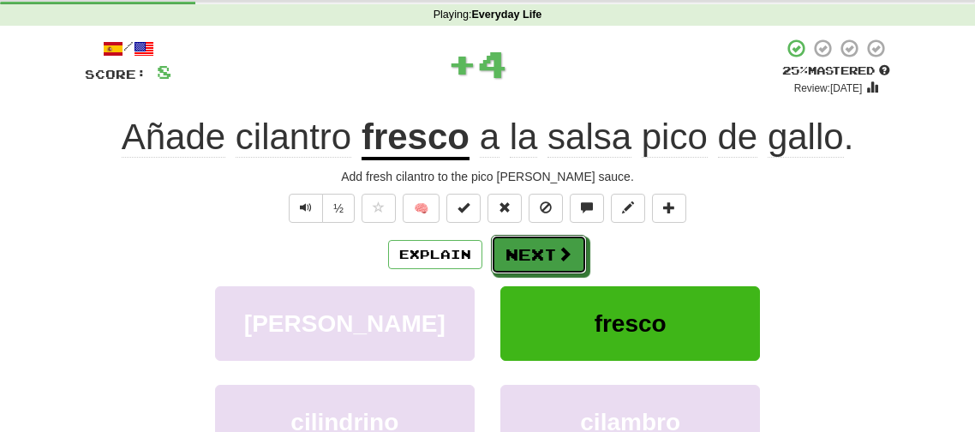
click at [570, 262] on button "Next" at bounding box center [539, 254] width 96 height 39
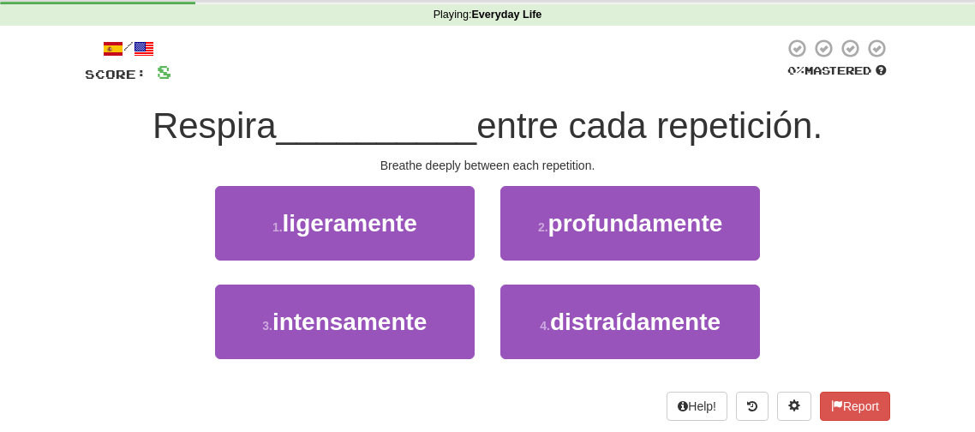
click at [539, 263] on div "2 . profundamente" at bounding box center [629, 235] width 285 height 98
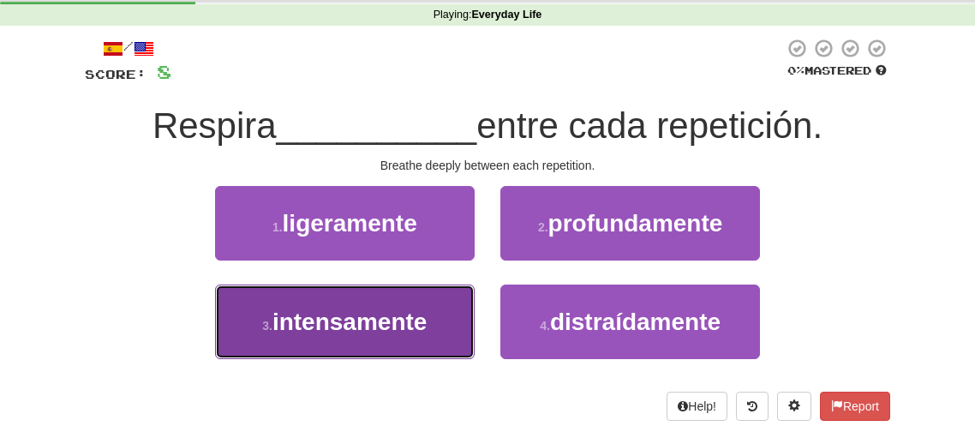
click at [460, 309] on button "3 . intensamente" at bounding box center [344, 321] width 259 height 75
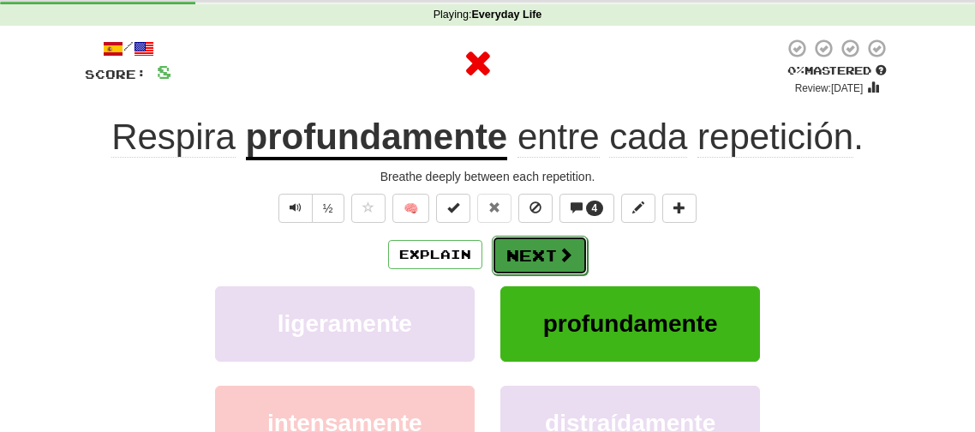
click at [554, 236] on button "Next" at bounding box center [540, 255] width 96 height 39
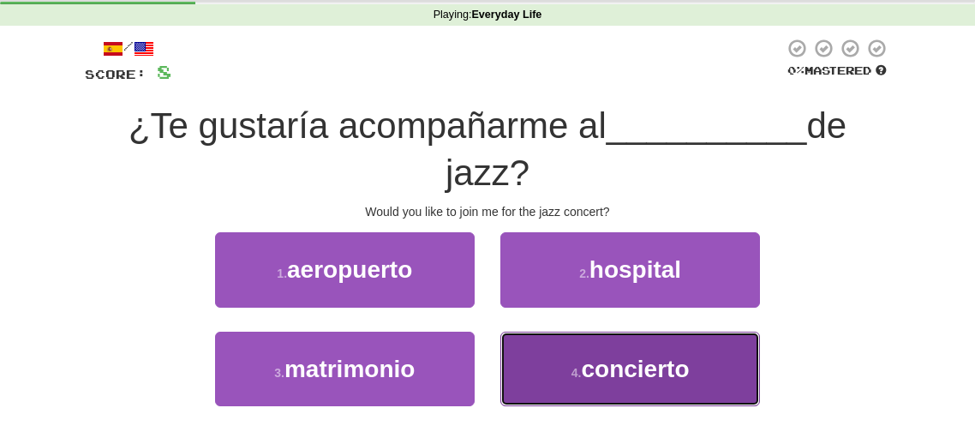
click at [548, 359] on button "4 . concierto" at bounding box center [629, 368] width 259 height 75
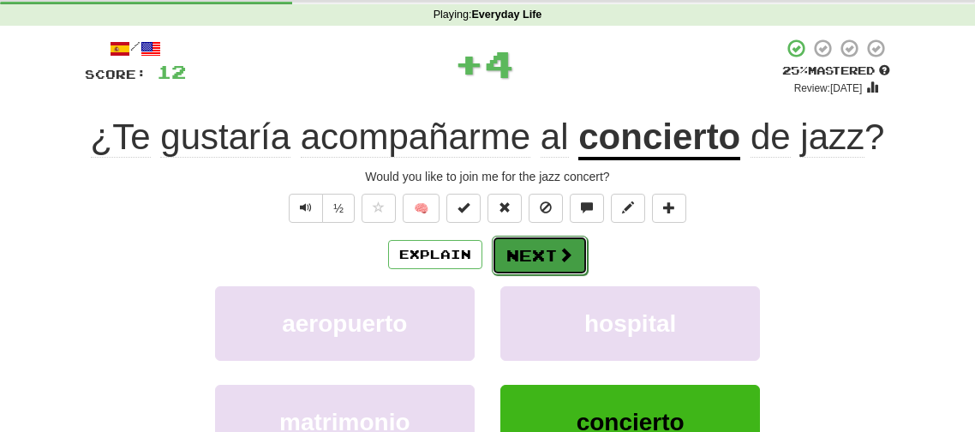
click at [542, 249] on button "Next" at bounding box center [540, 255] width 96 height 39
